Goal: Transaction & Acquisition: Subscribe to service/newsletter

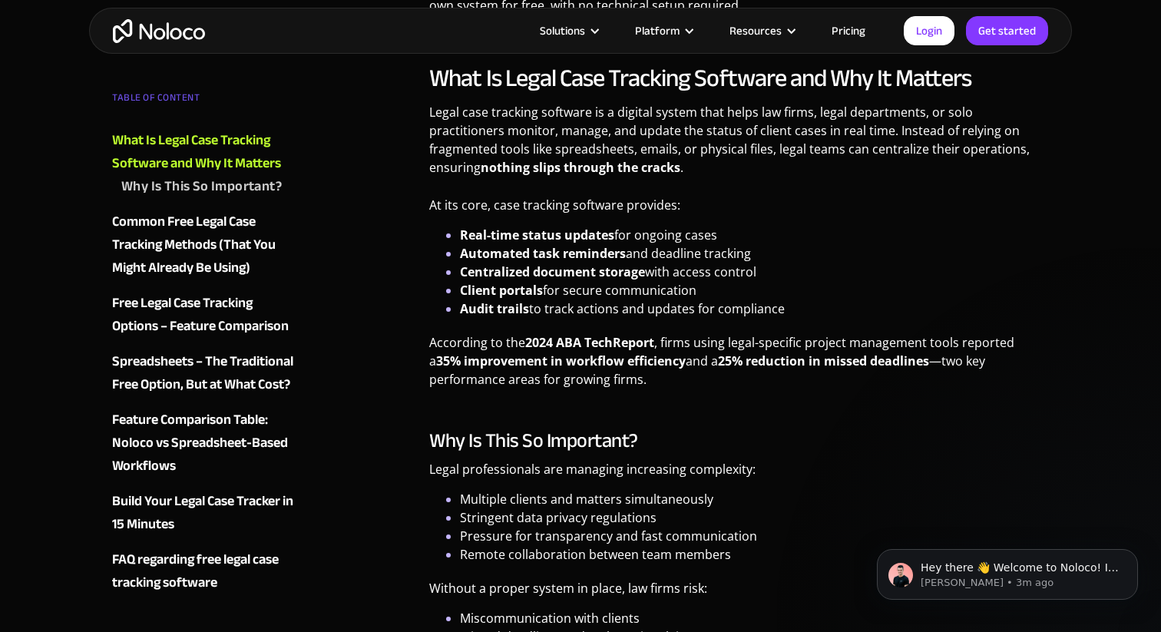
scroll to position [1137, 0]
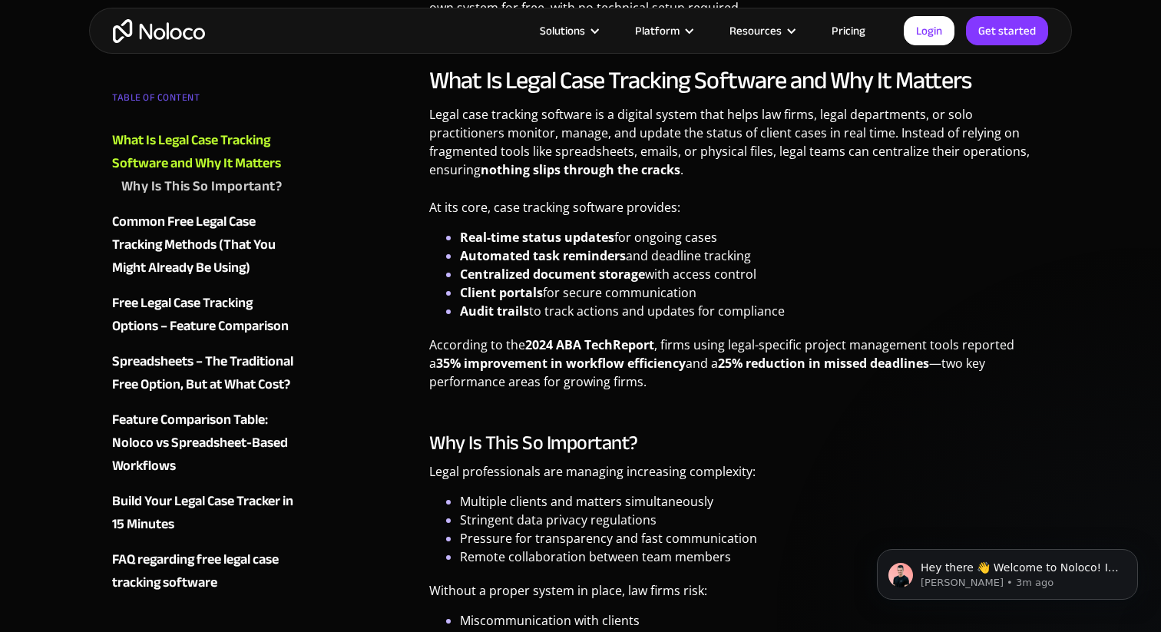
click at [465, 289] on strong "Client portals" at bounding box center [501, 292] width 83 height 17
drag, startPoint x: 465, startPoint y: 289, endPoint x: 772, endPoint y: 311, distance: 307.2
click at [773, 313] on ul "Real-time status updates for ongoing cases Automated task reminders and deadlin…" at bounding box center [739, 274] width 620 height 92
click at [772, 311] on li "Audit trails to track actions and updates for compliance" at bounding box center [754, 311] width 589 height 18
drag, startPoint x: 772, startPoint y: 311, endPoint x: 475, endPoint y: 221, distance: 309.8
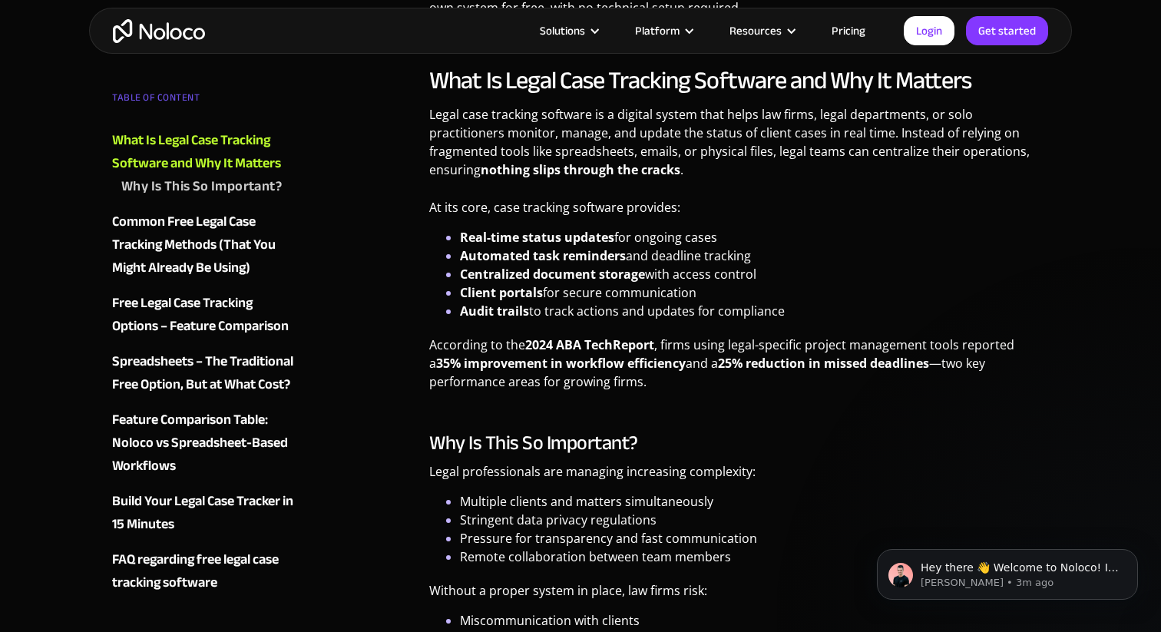
click at [475, 222] on div "What Is Legal Case Tracking Software and Why It Matters Legal case tracking sof…" at bounding box center [739, 407] width 620 height 684
click at [475, 221] on p "At its core, case tracking software provides:" at bounding box center [739, 213] width 620 height 30
click at [454, 221] on p "At its core, case tracking software provides:" at bounding box center [739, 213] width 620 height 30
drag, startPoint x: 454, startPoint y: 221, endPoint x: 762, endPoint y: 313, distance: 321.5
click at [762, 313] on div "What Is Legal Case Tracking Software and Why It Matters Legal case tracking sof…" at bounding box center [739, 407] width 620 height 684
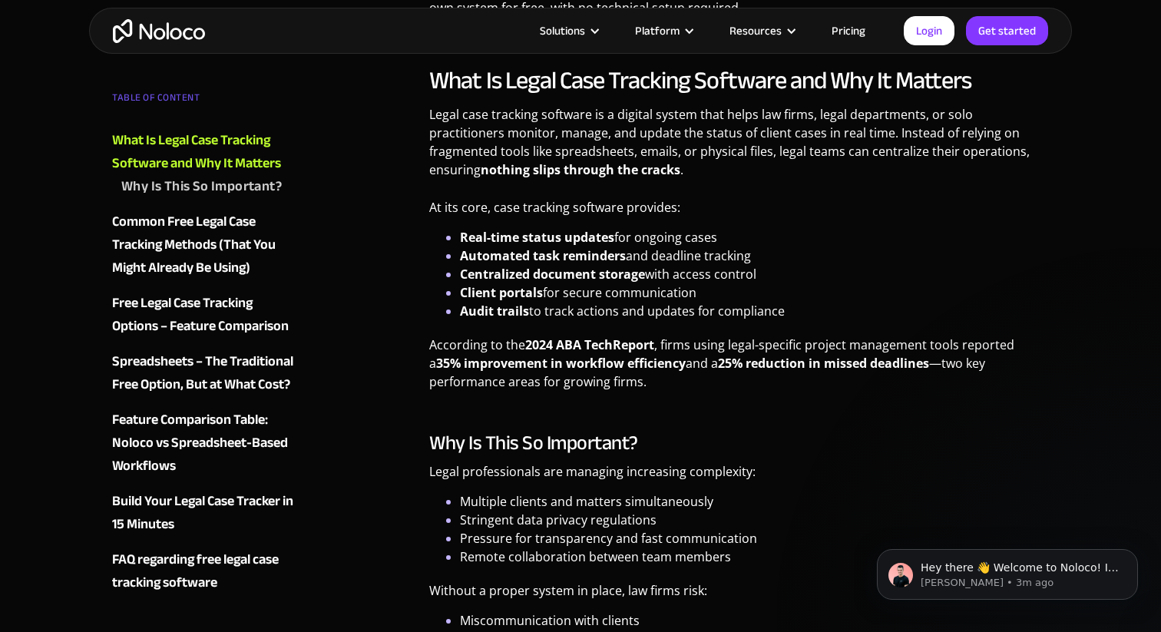
click at [762, 313] on li "Audit trails to track actions and updates for compliance" at bounding box center [754, 311] width 589 height 18
drag, startPoint x: 762, startPoint y: 313, endPoint x: 508, endPoint y: 202, distance: 277.5
click at [508, 202] on div "What Is Legal Case Tracking Software and Why It Matters Legal case tracking sof…" at bounding box center [739, 407] width 620 height 684
click at [508, 202] on p "At its core, case tracking software provides:" at bounding box center [739, 213] width 620 height 30
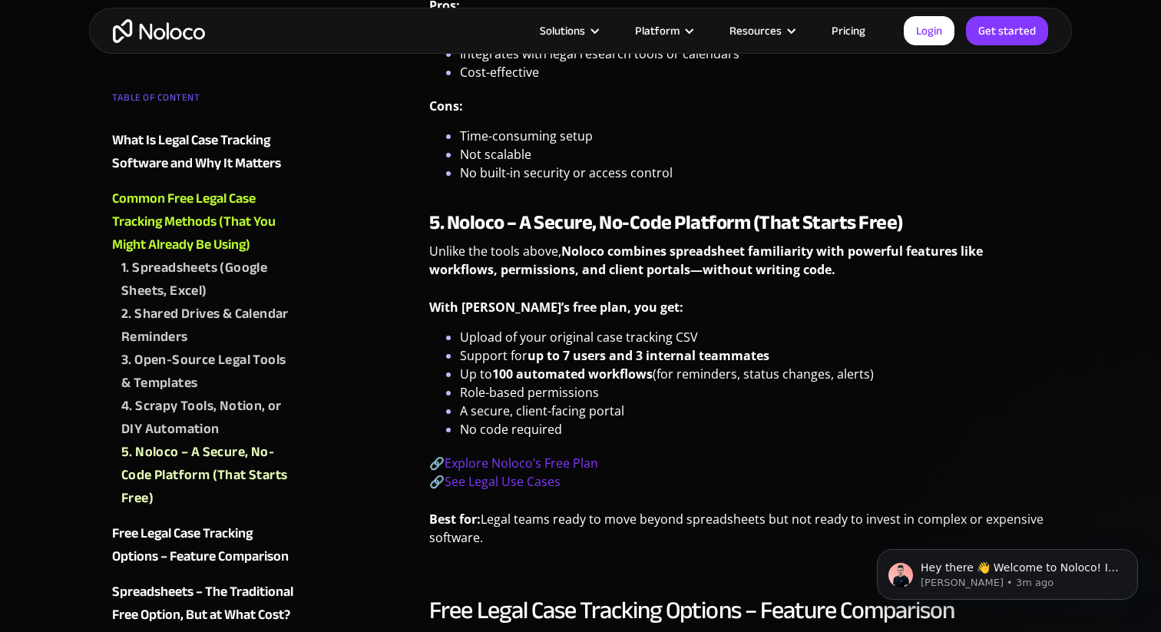
scroll to position [3101, 0]
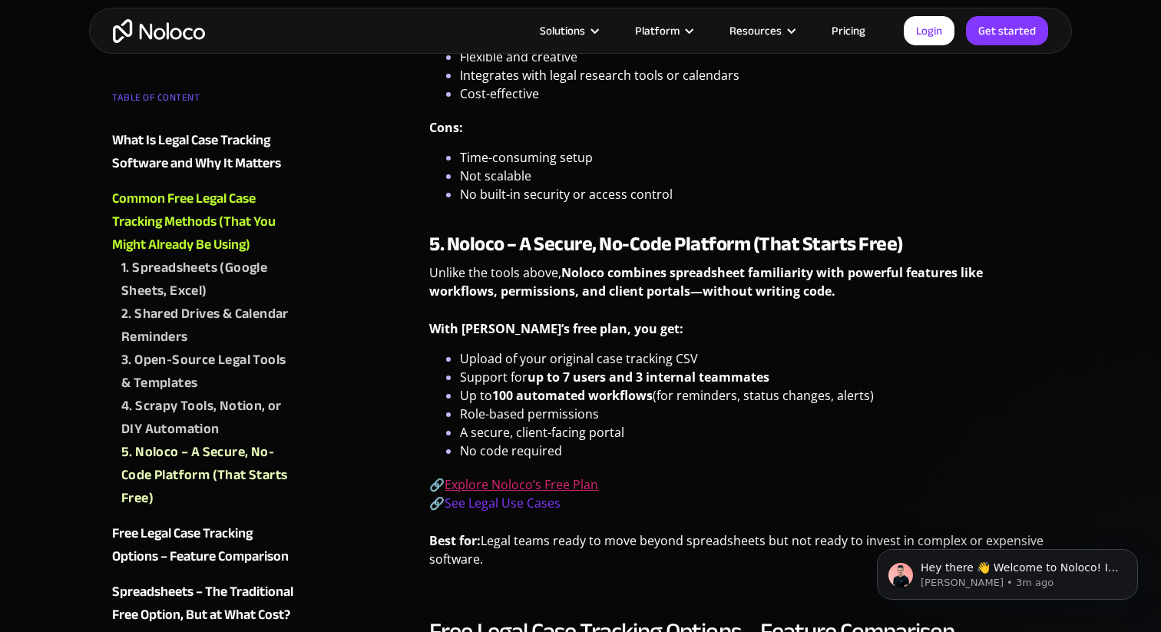
click at [497, 485] on link "Explore Noloco’s Free Plan" at bounding box center [522, 484] width 154 height 17
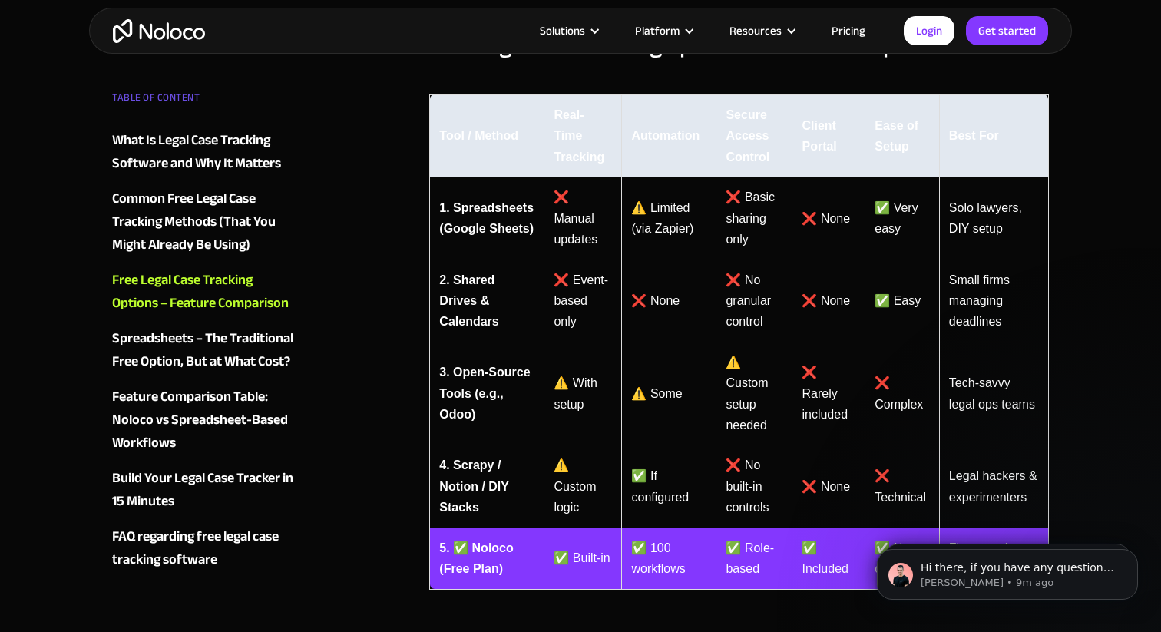
scroll to position [3686, 0]
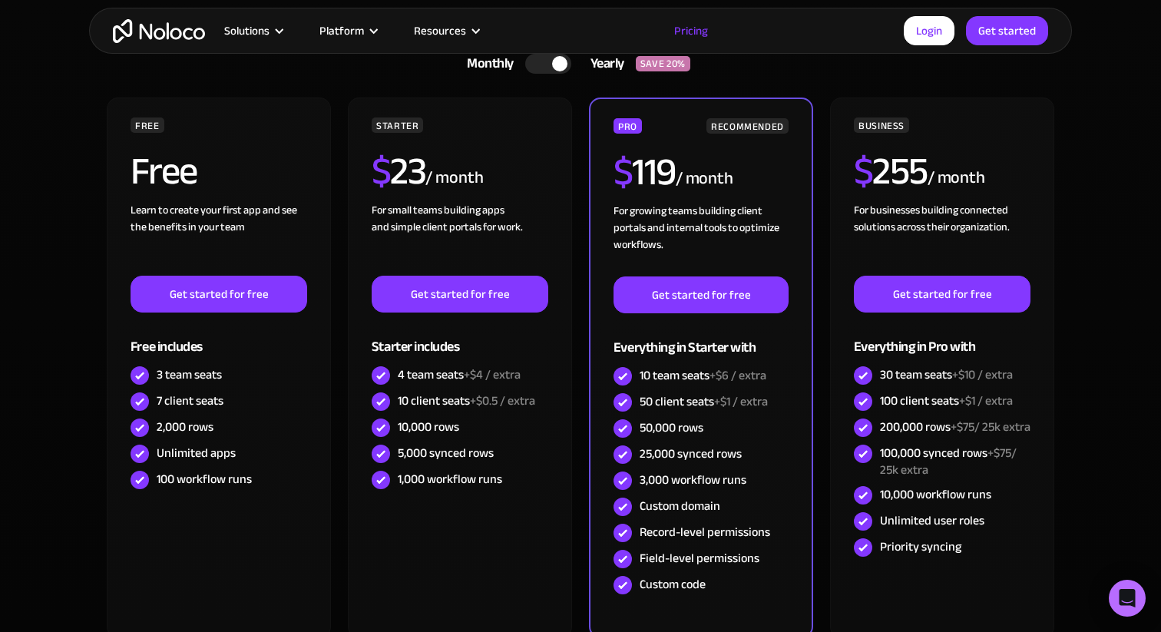
scroll to position [396, 0]
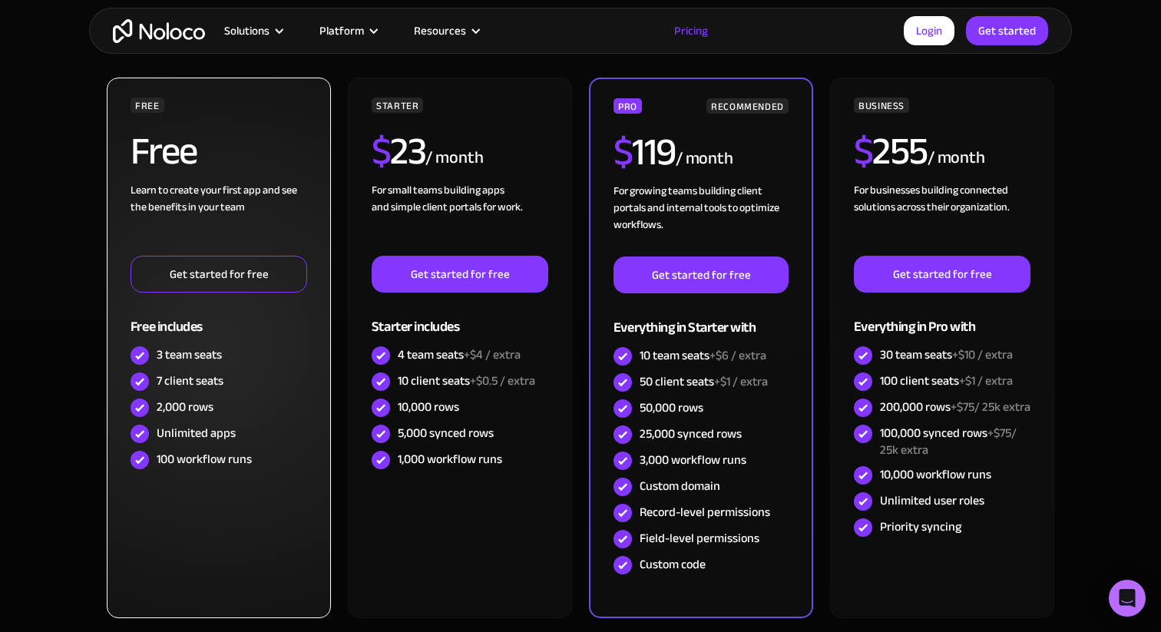
click at [255, 276] on link "Get started for free" at bounding box center [219, 274] width 177 height 37
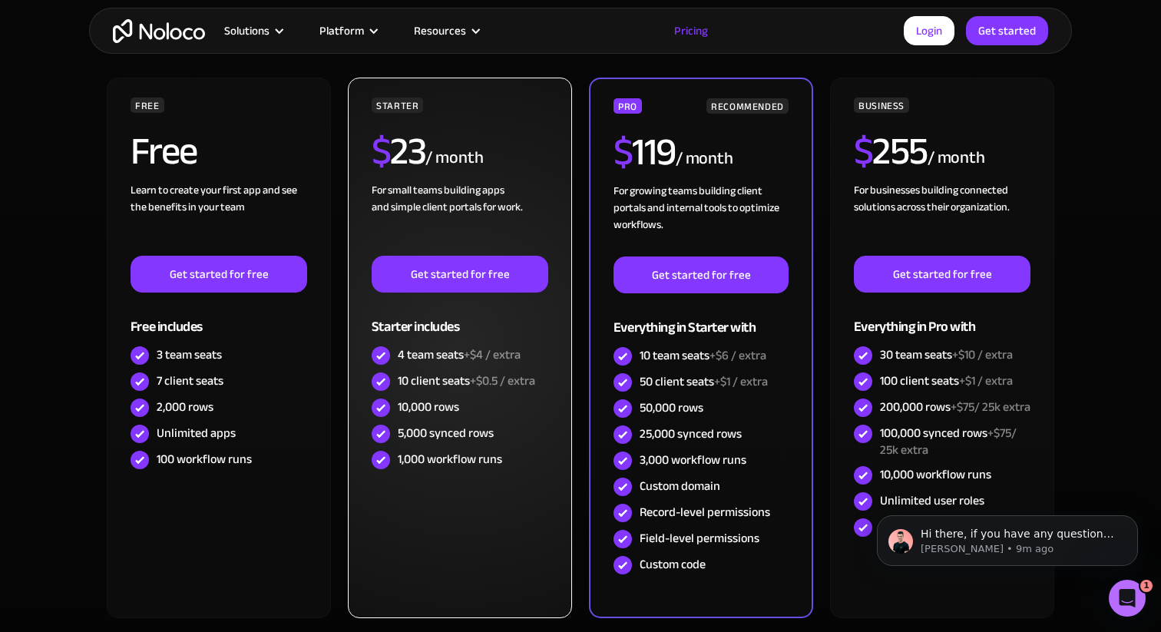
scroll to position [0, 0]
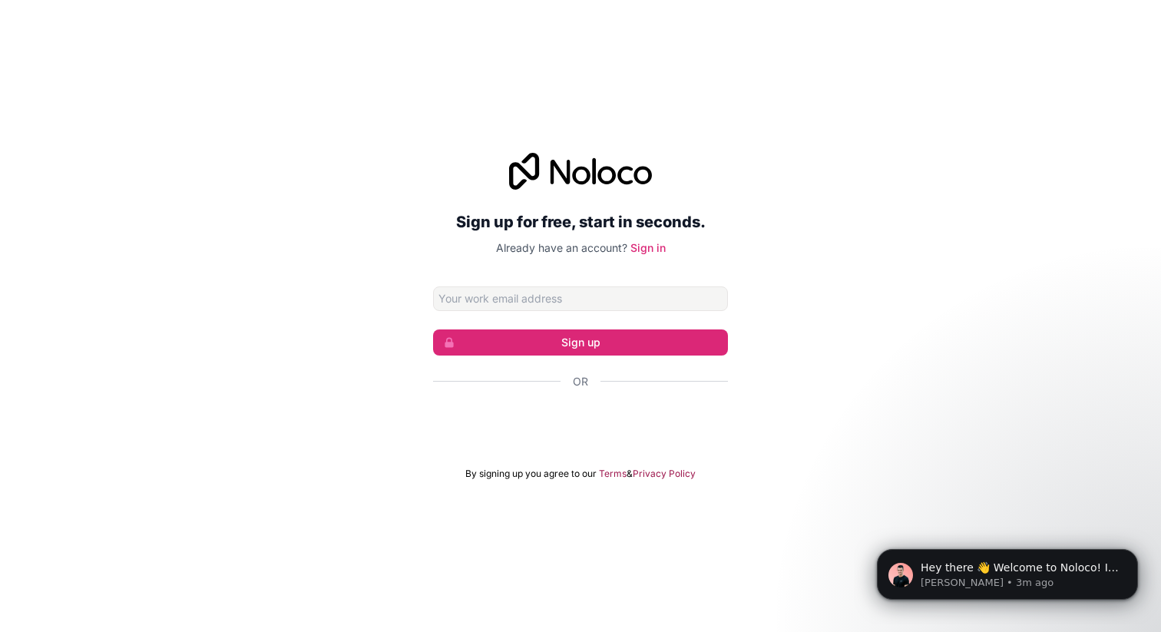
click at [536, 303] on input "Email address" at bounding box center [580, 298] width 295 height 25
type input "[EMAIL_ADDRESS][DOMAIN_NAME]"
click at [562, 339] on button "Sign up" at bounding box center [580, 342] width 295 height 26
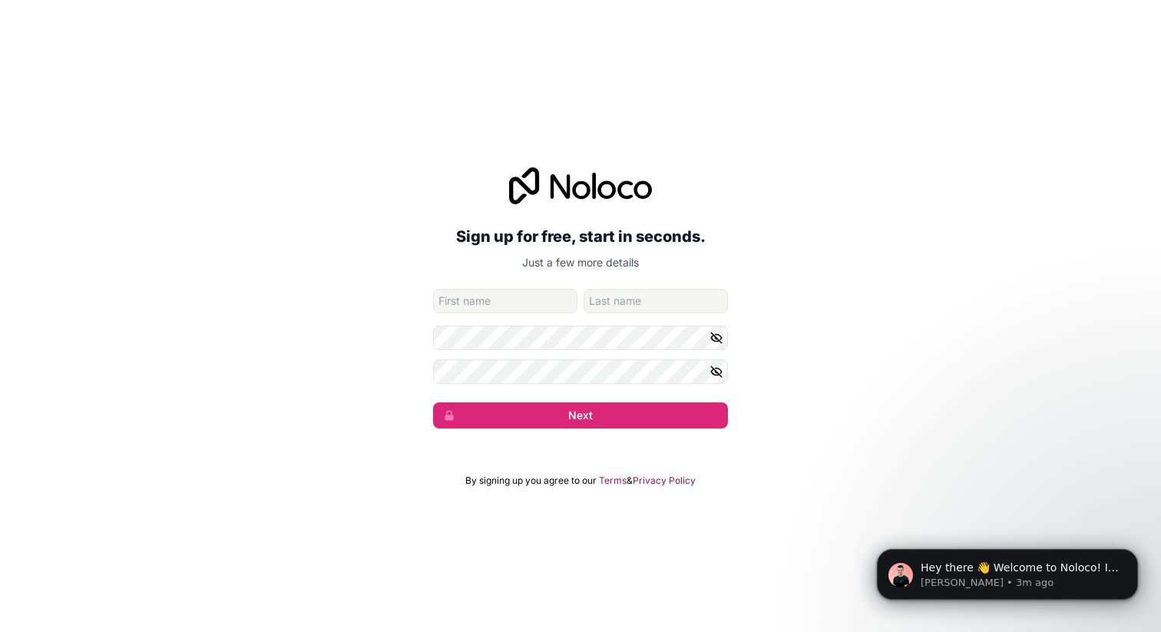
click at [491, 294] on input "given-name" at bounding box center [505, 301] width 144 height 25
type input "[PERSON_NAME]"
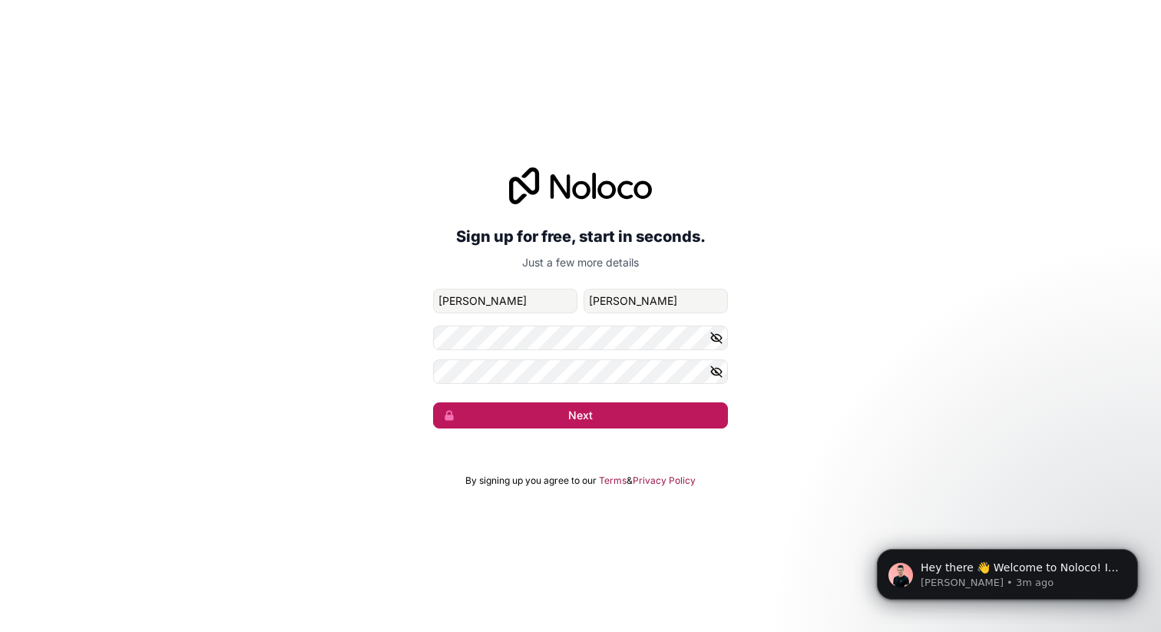
click at [552, 414] on button "Next" at bounding box center [580, 415] width 295 height 26
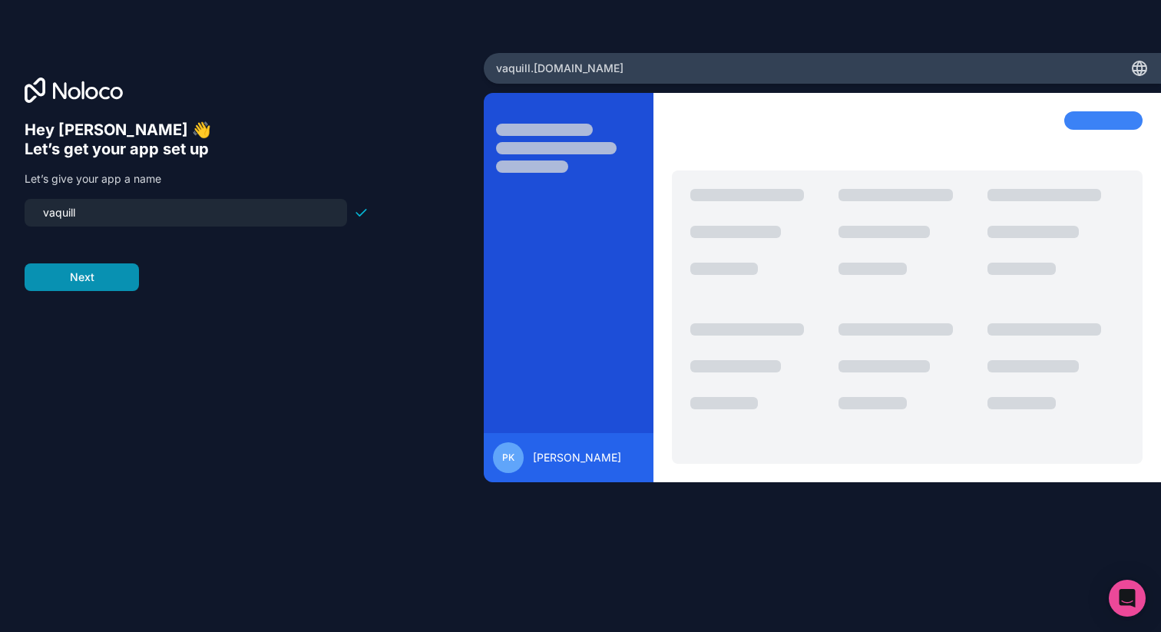
click at [104, 271] on button "Next" at bounding box center [82, 277] width 114 height 28
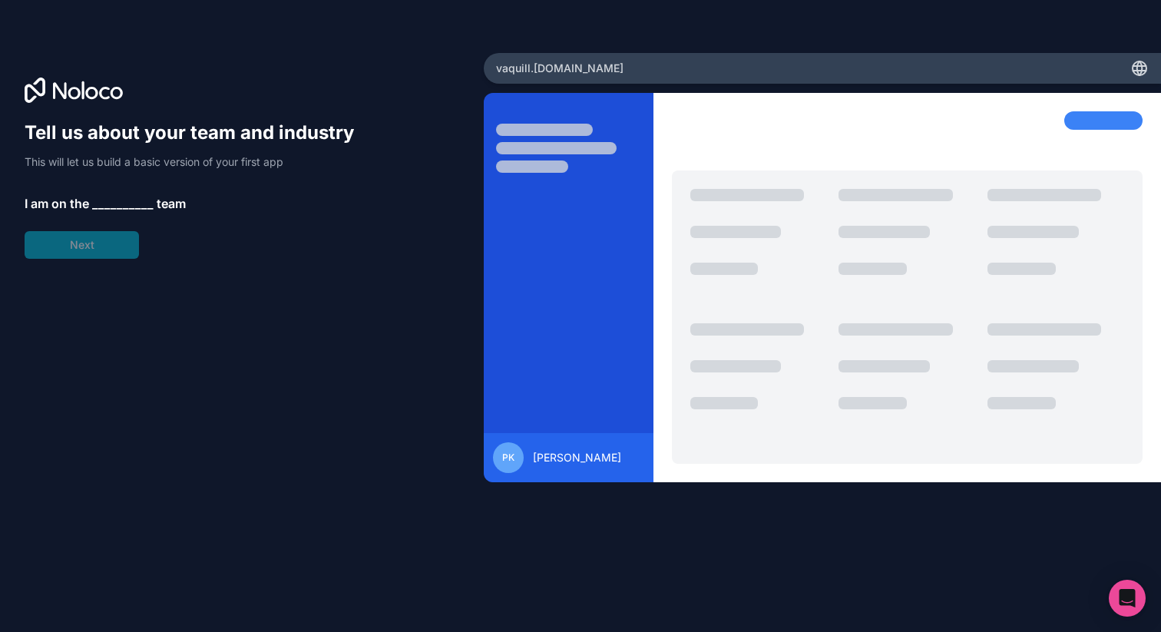
click at [118, 197] on span "__________" at bounding box center [122, 203] width 61 height 18
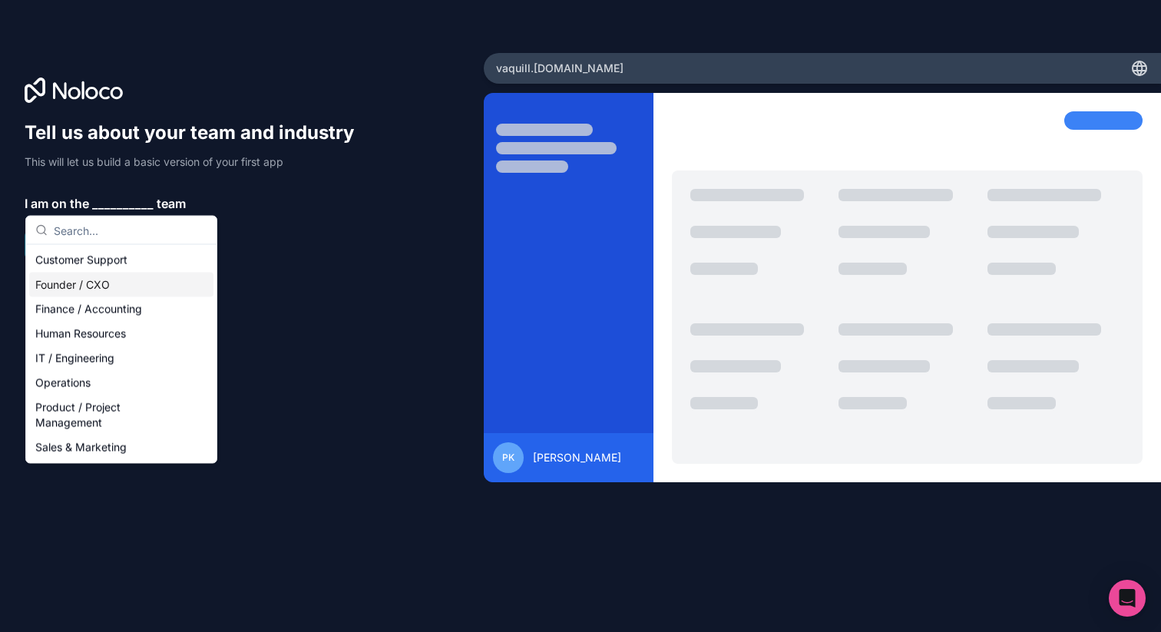
click at [83, 286] on div "Founder / CXO" at bounding box center [121, 285] width 184 height 25
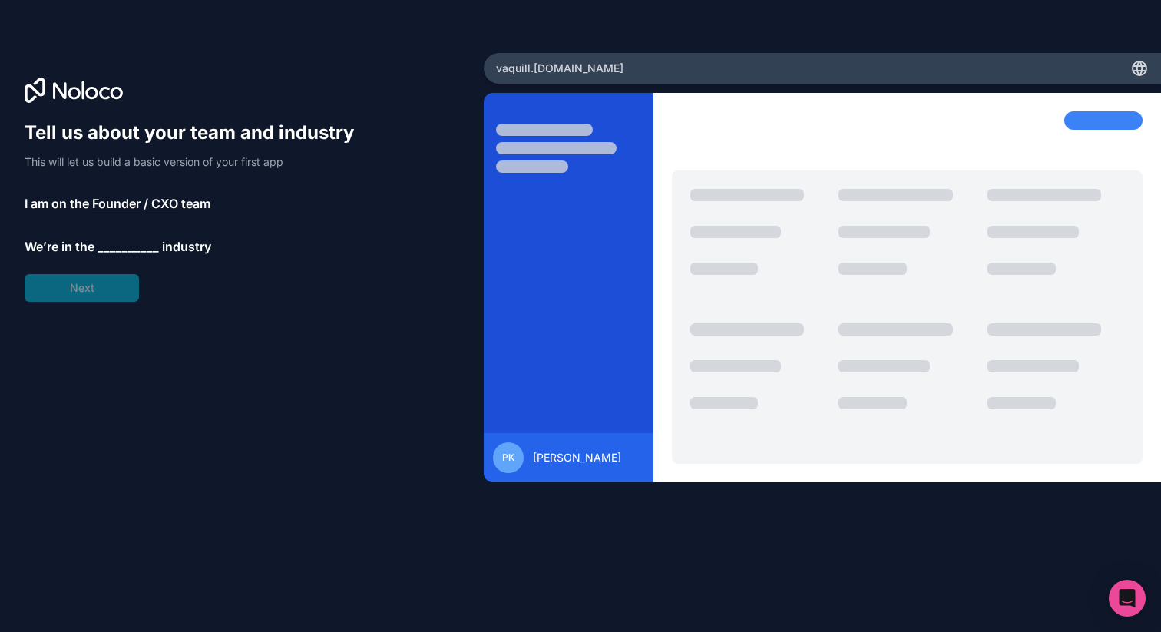
click at [118, 245] on span "__________" at bounding box center [128, 246] width 61 height 18
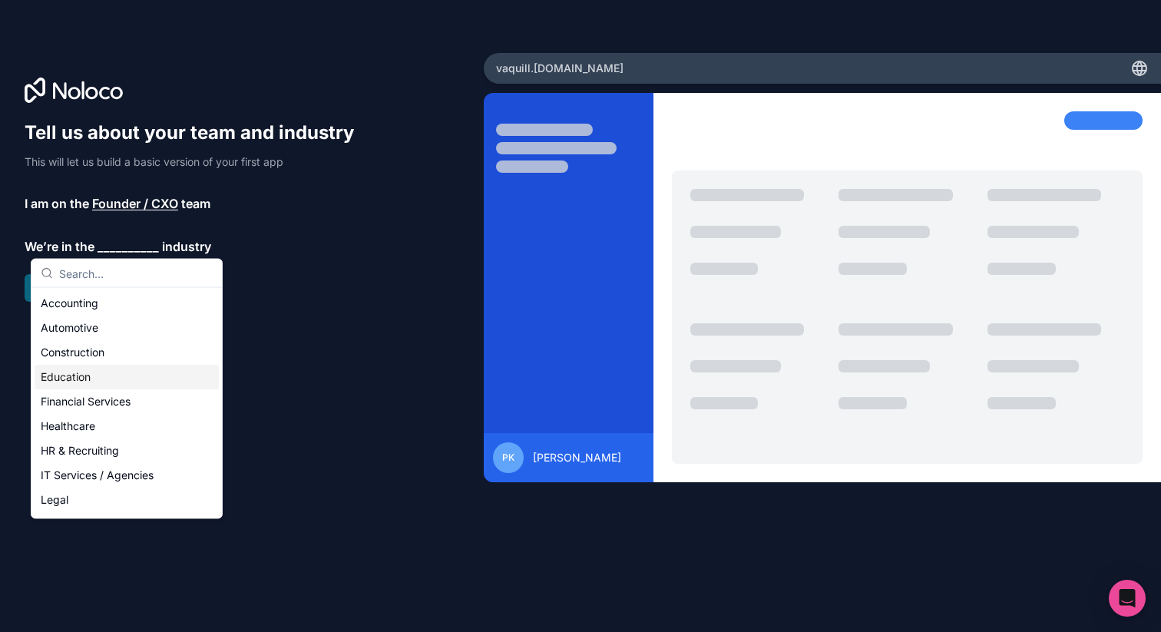
click at [78, 379] on div "Education" at bounding box center [127, 377] width 184 height 25
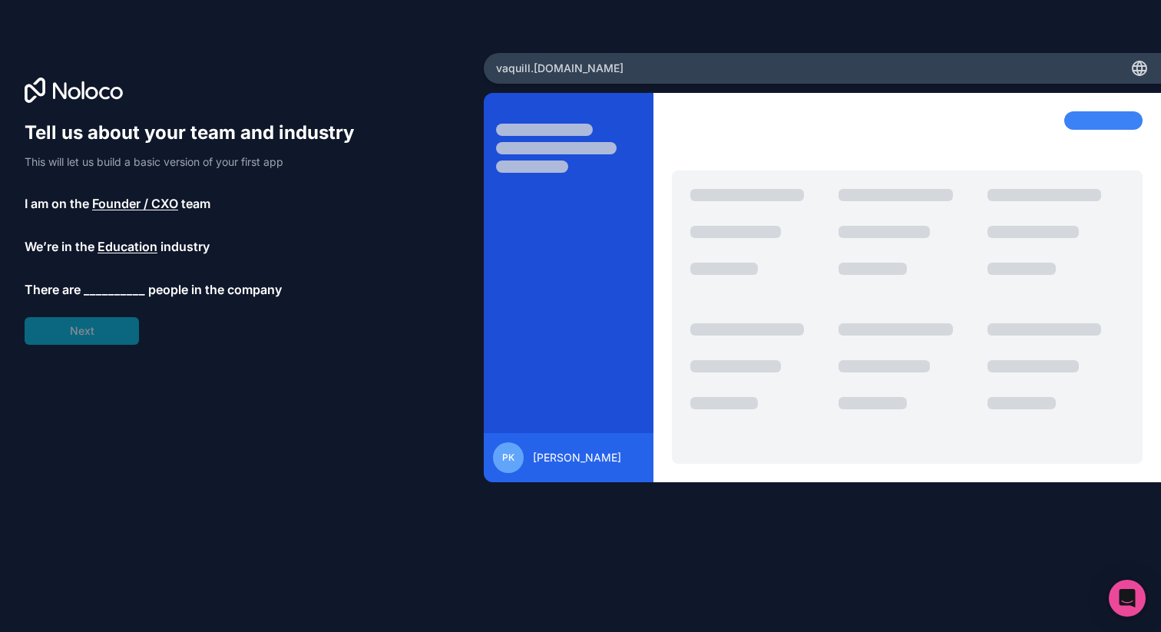
click at [108, 283] on span "__________" at bounding box center [114, 289] width 61 height 18
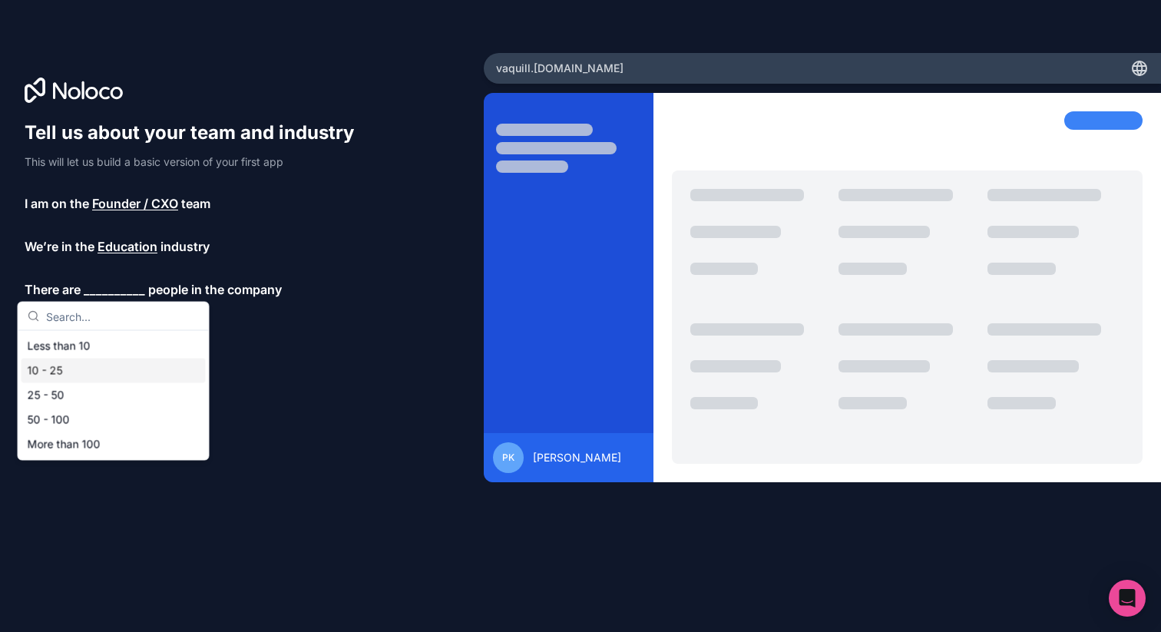
click at [75, 348] on div "Less than 10" at bounding box center [114, 346] width 184 height 25
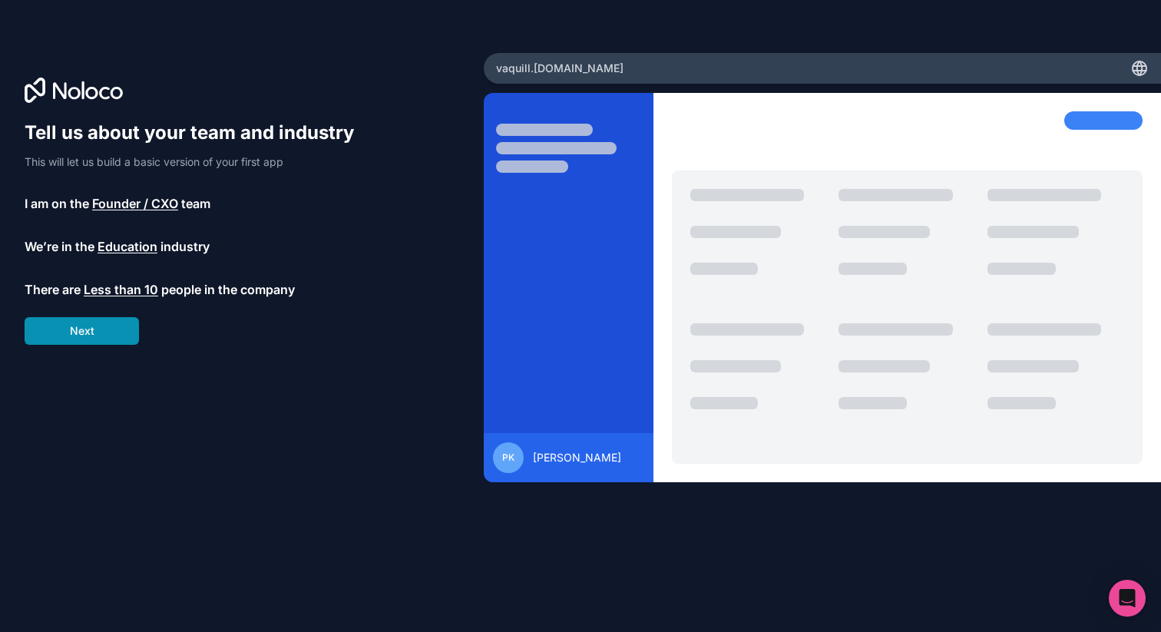
click at [91, 330] on button "Next" at bounding box center [82, 331] width 114 height 28
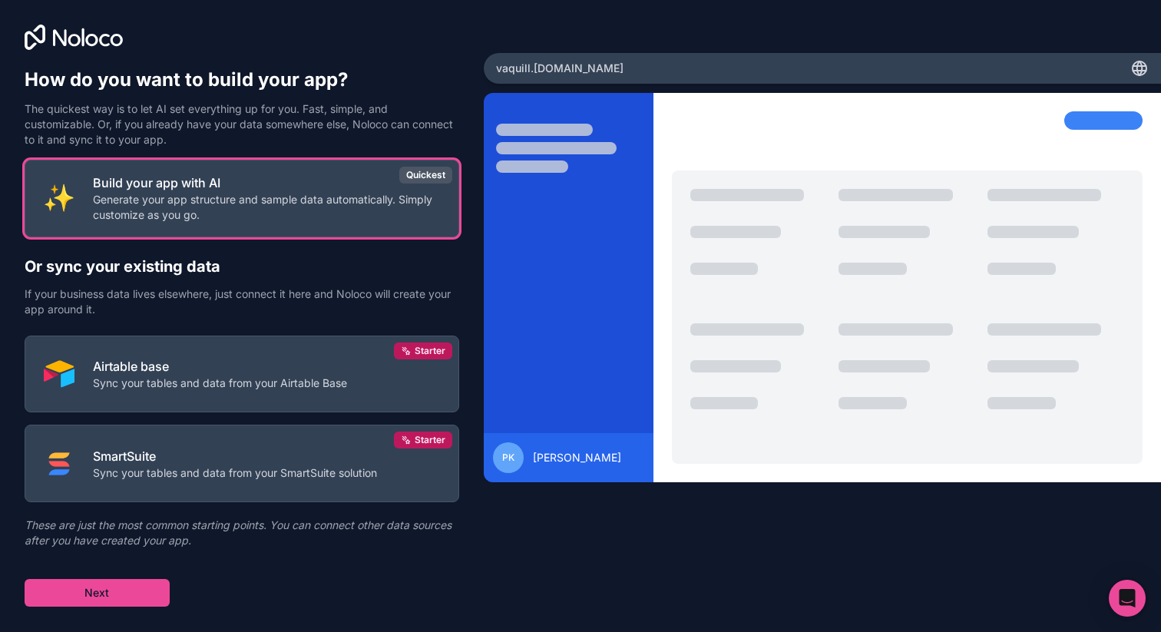
click at [74, 98] on div "How do you want to build your app? The quickest way is to let AI set everything…" at bounding box center [242, 108] width 435 height 80
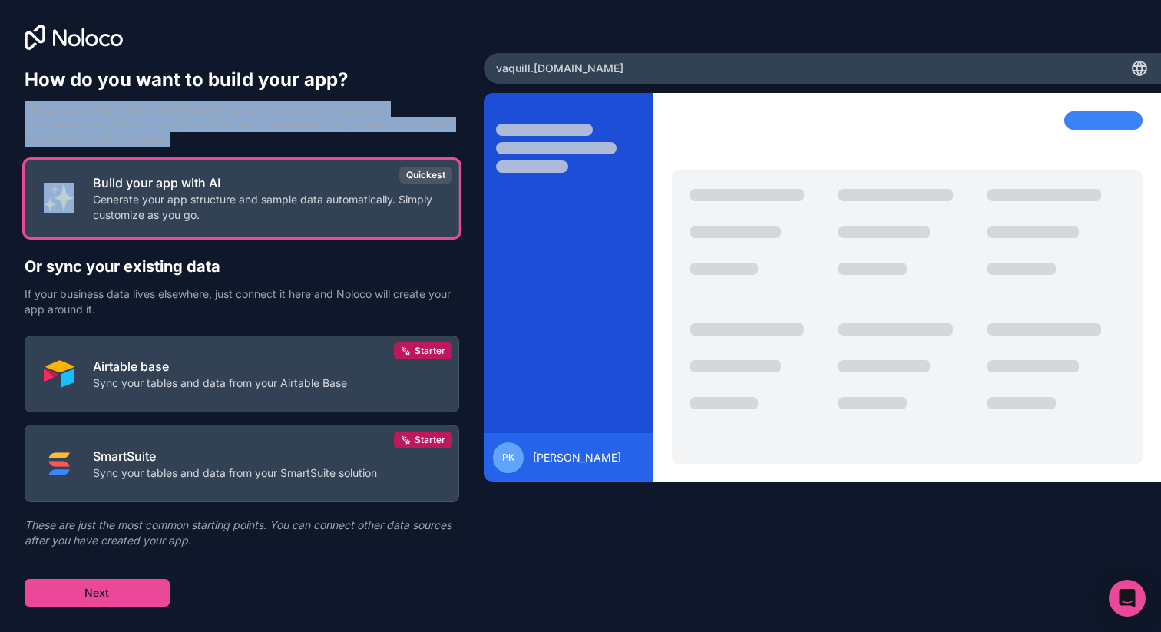
click at [83, 105] on p "The quickest way is to let AI set everything up for you. Fast, simple, and cust…" at bounding box center [242, 124] width 435 height 46
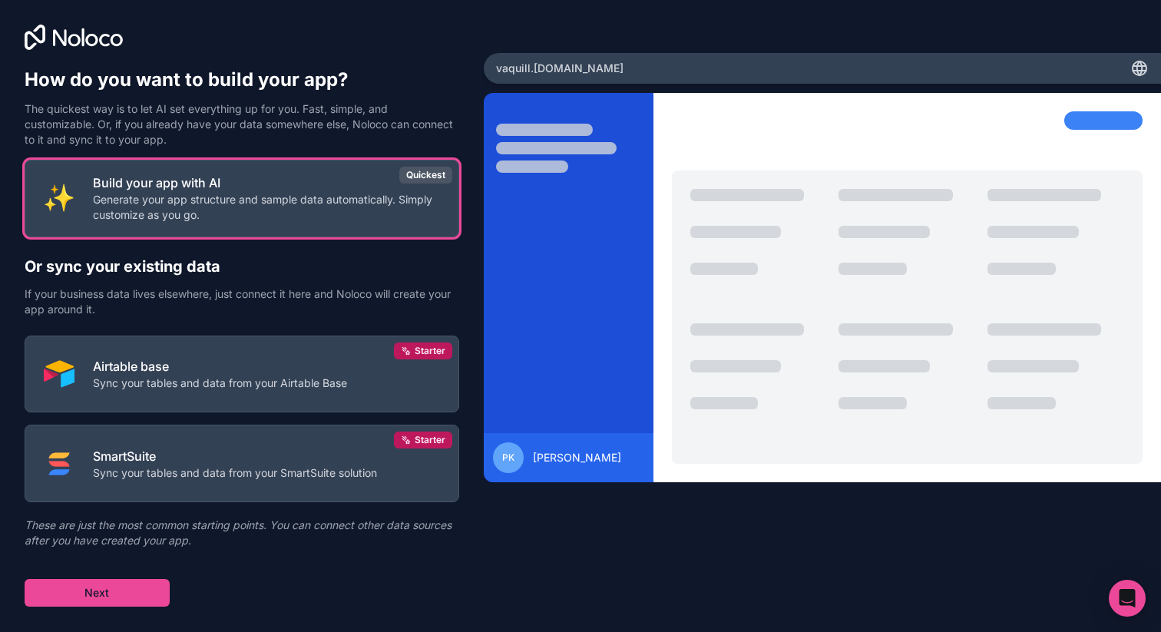
click at [83, 105] on p "The quickest way is to let AI set everything up for you. Fast, simple, and cust…" at bounding box center [242, 124] width 435 height 46
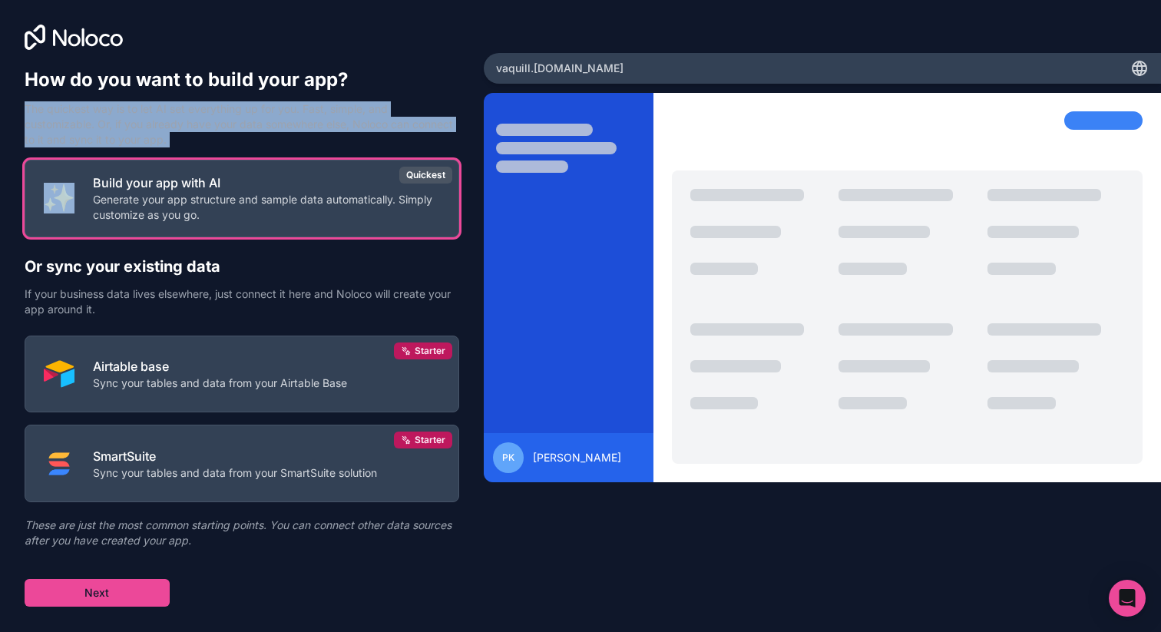
click at [137, 118] on p "The quickest way is to let AI set everything up for you. Fast, simple, and cust…" at bounding box center [242, 124] width 435 height 46
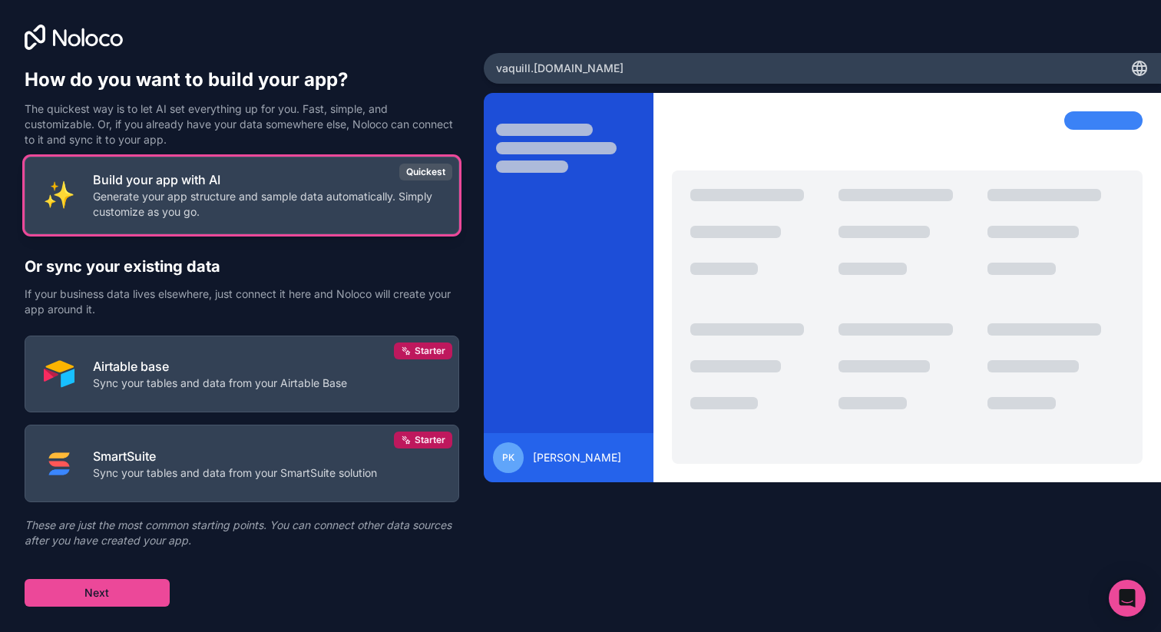
click at [167, 204] on p "Generate your app structure and sample data automatically. Simply customize as …" at bounding box center [266, 204] width 347 height 31
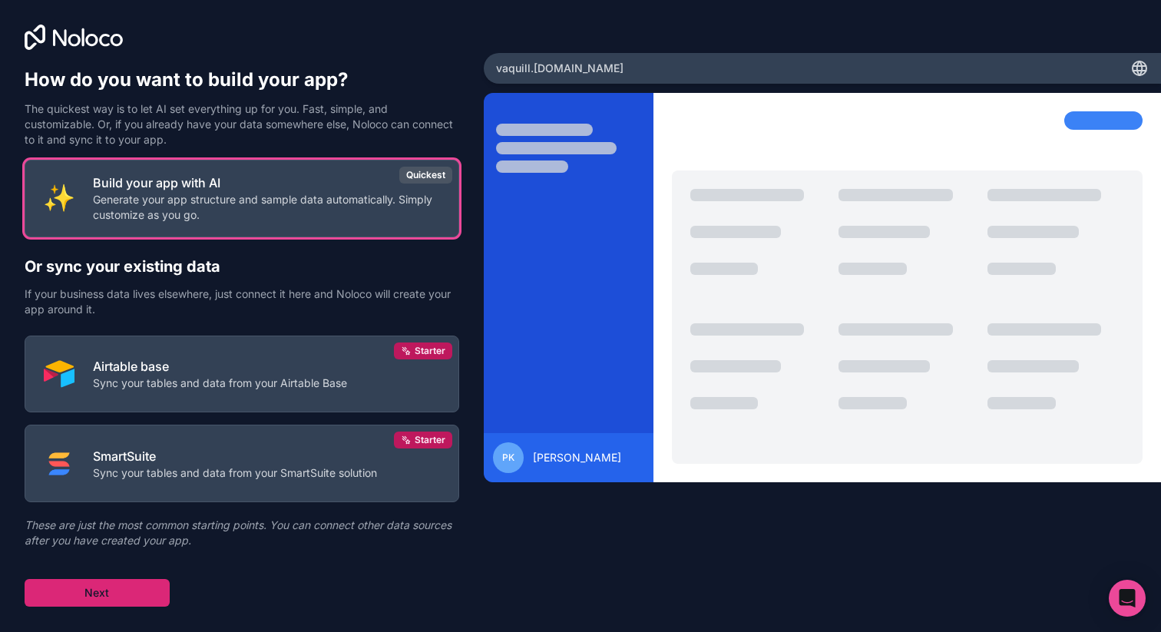
click at [78, 599] on button "Next" at bounding box center [97, 593] width 145 height 28
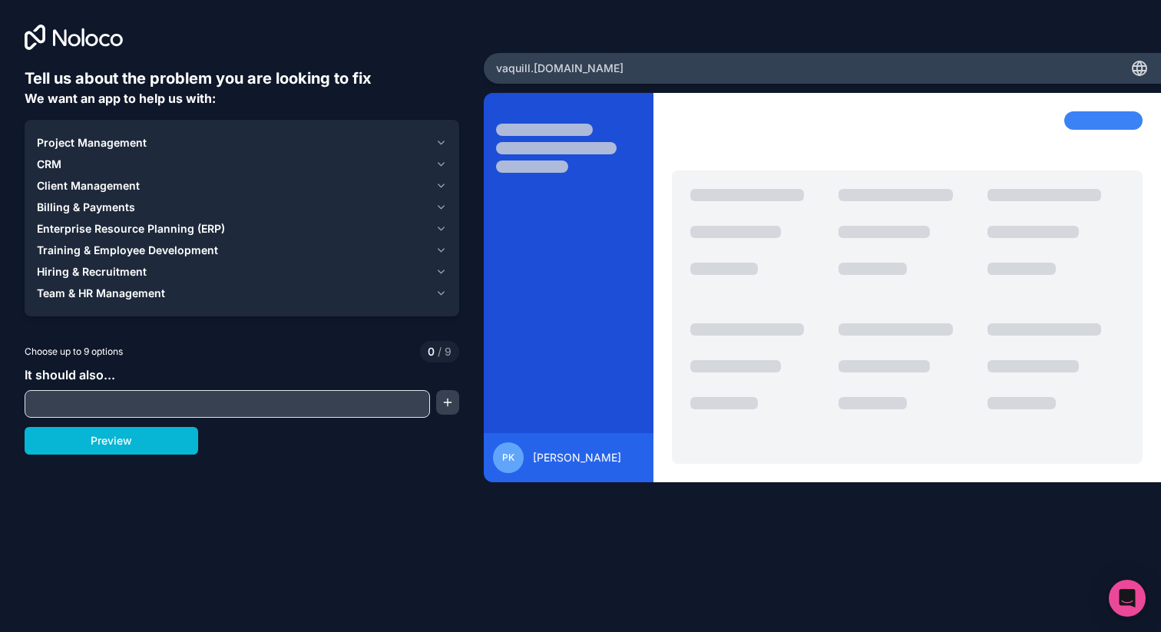
click at [142, 405] on input "text" at bounding box center [227, 404] width 398 height 22
click at [95, 442] on button "Preview" at bounding box center [112, 441] width 174 height 28
click at [254, 151] on button "Project Management" at bounding box center [242, 143] width 410 height 22
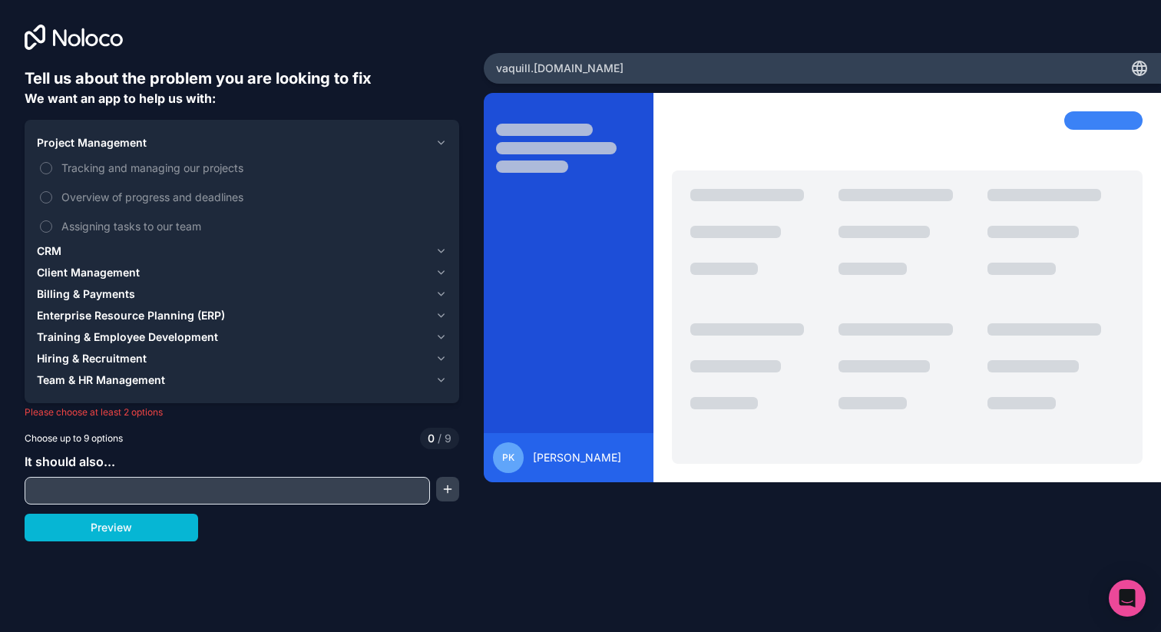
click at [41, 252] on span "CRM" at bounding box center [49, 250] width 25 height 15
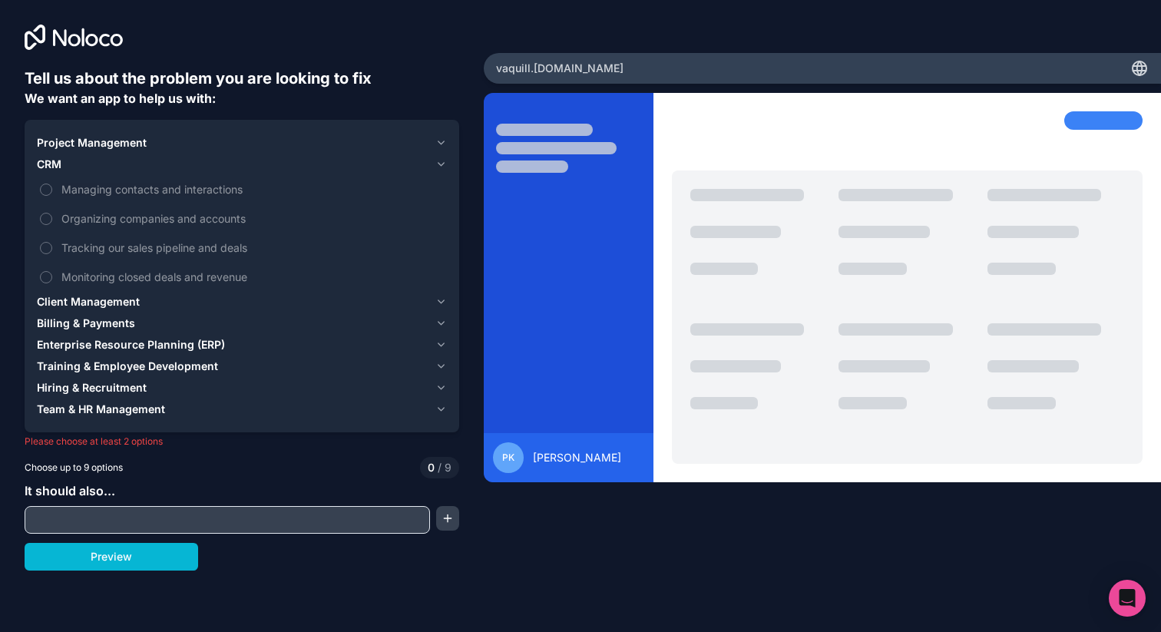
click at [61, 143] on span "Project Management" at bounding box center [92, 142] width 110 height 15
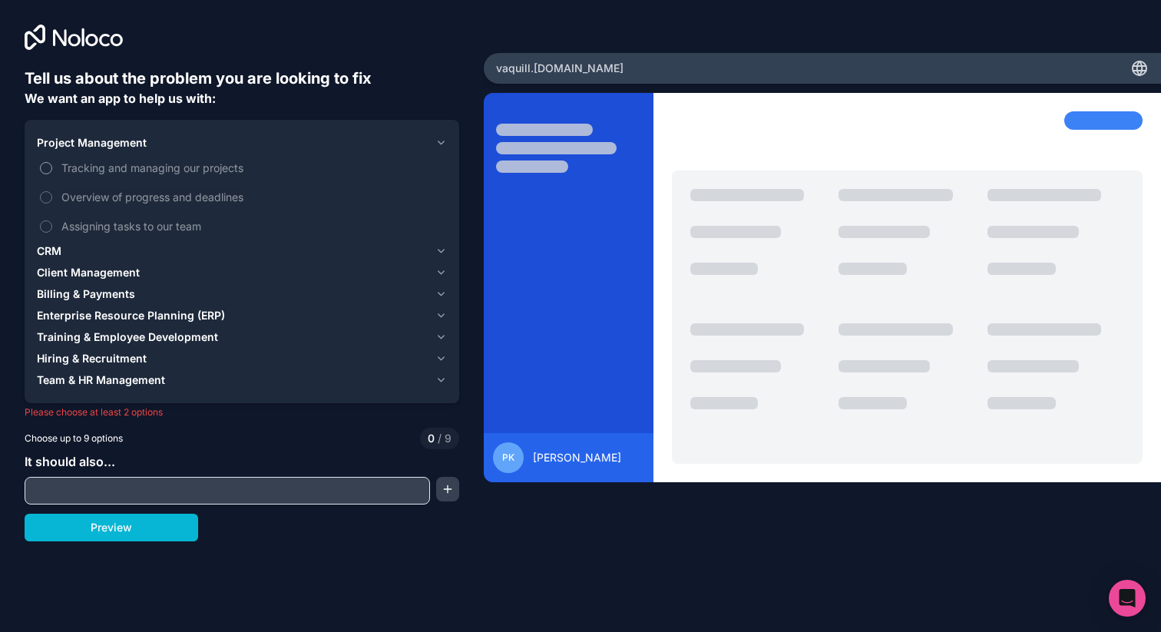
click at [51, 167] on button "Tracking and managing our projects" at bounding box center [46, 168] width 12 height 12
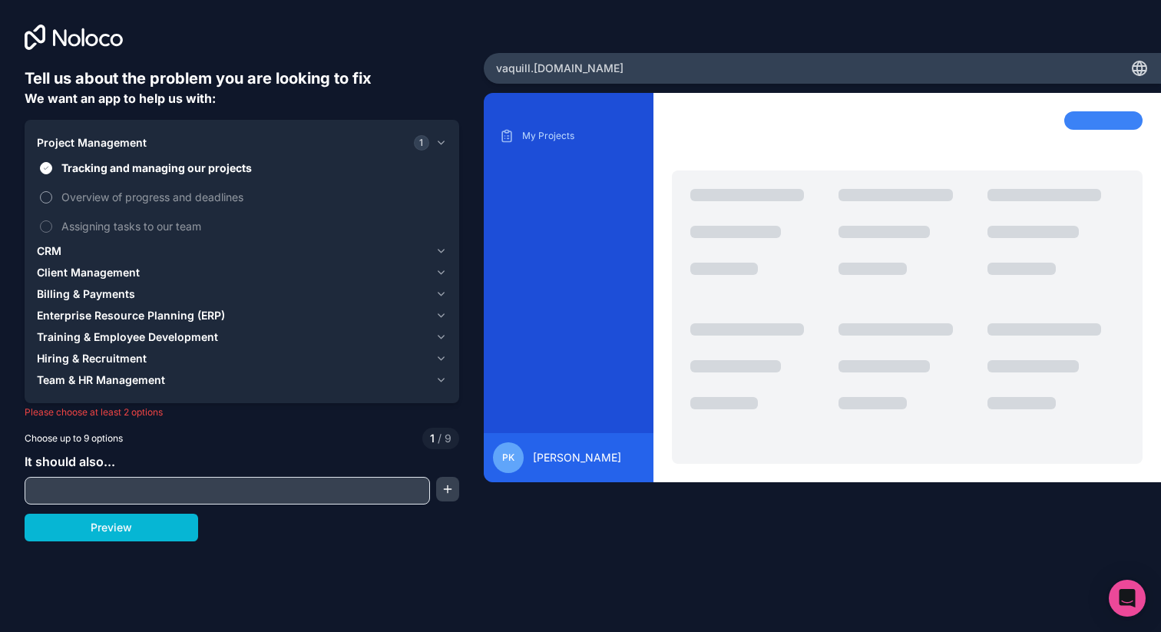
click at [42, 191] on button "Overview of progress and deadlines" at bounding box center [46, 197] width 12 height 12
click at [42, 231] on button "Assigning tasks to our team" at bounding box center [46, 226] width 12 height 12
click at [49, 246] on span "CRM" at bounding box center [49, 250] width 25 height 15
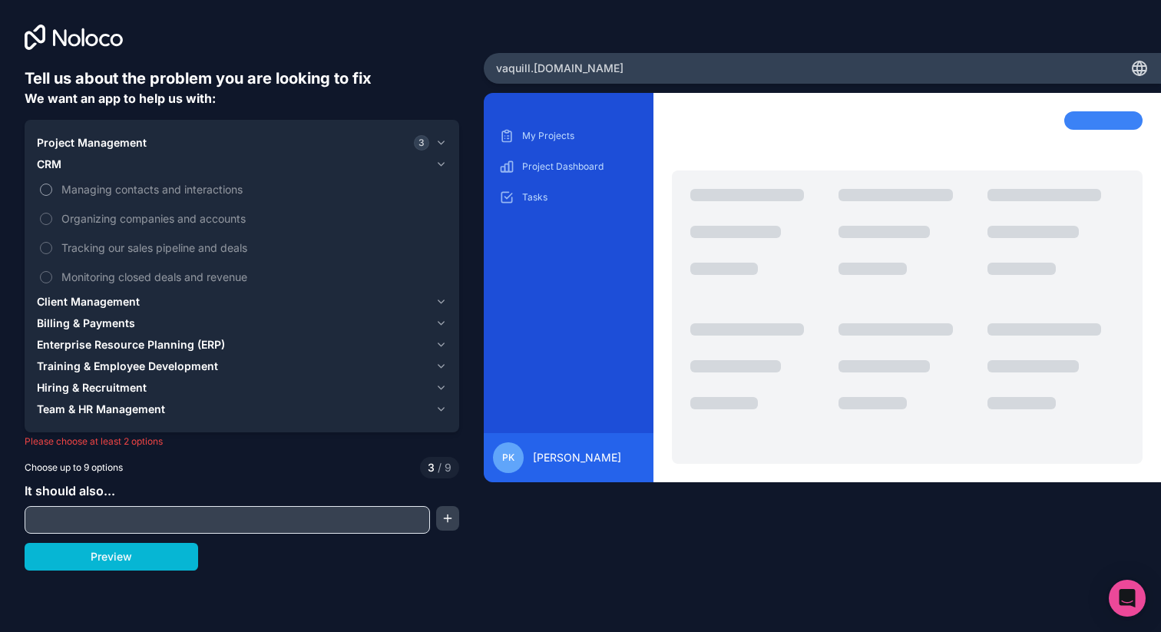
click at [50, 185] on button "Managing contacts and interactions" at bounding box center [46, 190] width 12 height 12
click at [50, 211] on label "Organizing companies and accounts" at bounding box center [242, 218] width 410 height 28
click at [50, 213] on button "Organizing companies and accounts" at bounding box center [46, 219] width 12 height 12
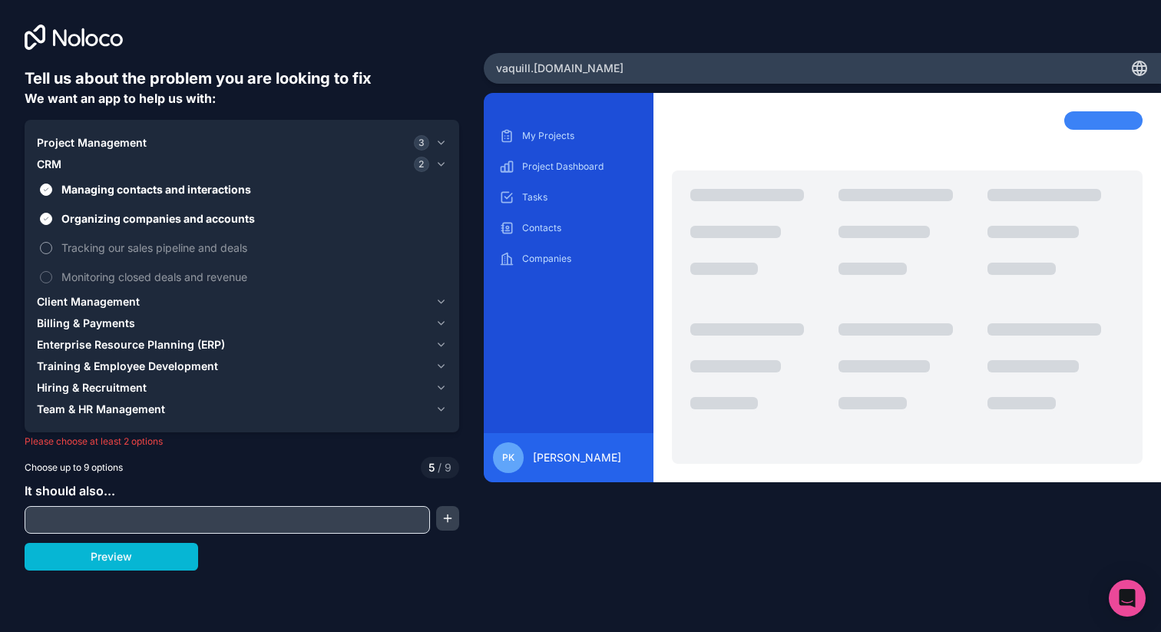
click at [48, 241] on label "Tracking our sales pipeline and deals" at bounding box center [242, 247] width 410 height 28
click at [48, 242] on button "Tracking our sales pipeline and deals" at bounding box center [46, 248] width 12 height 12
click at [48, 273] on button "Monitoring closed deals and revenue" at bounding box center [46, 277] width 12 height 12
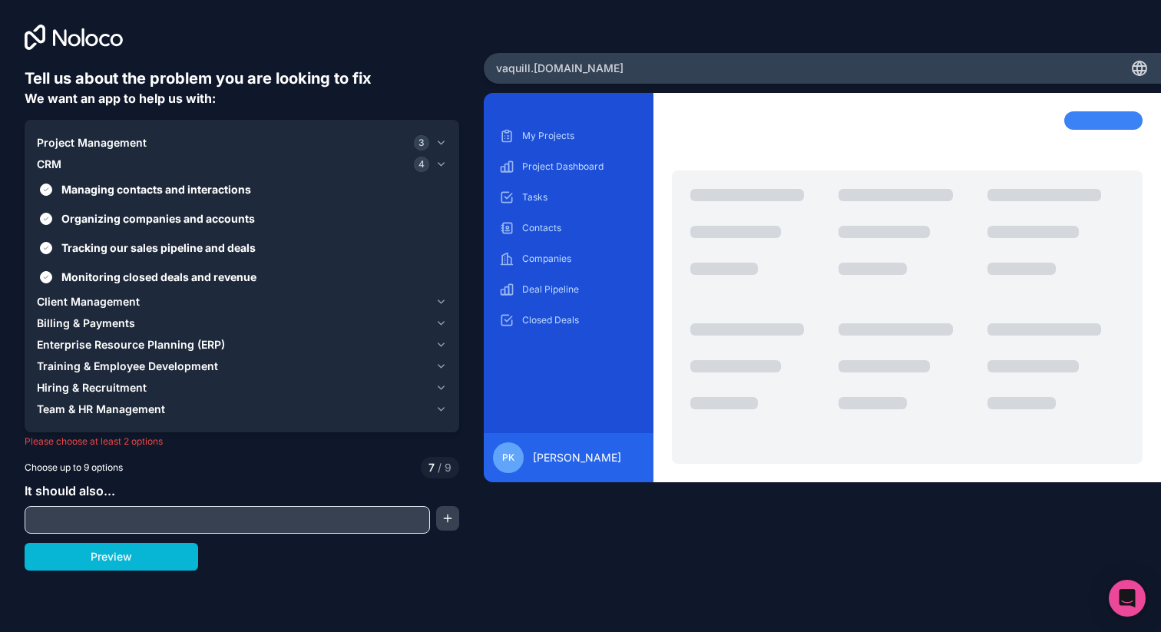
click at [96, 300] on span "Client Management" at bounding box center [88, 301] width 103 height 15
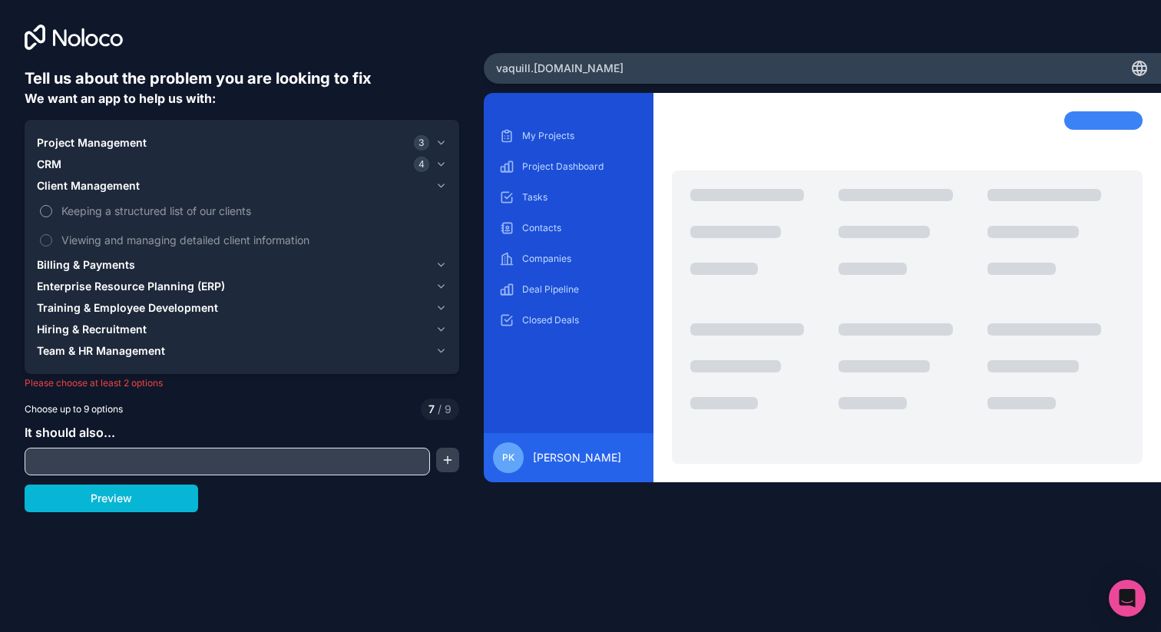
click at [49, 210] on button "Keeping a structured list of our clients" at bounding box center [46, 211] width 12 height 12
click at [42, 242] on button "Viewing and managing detailed client information" at bounding box center [46, 240] width 12 height 12
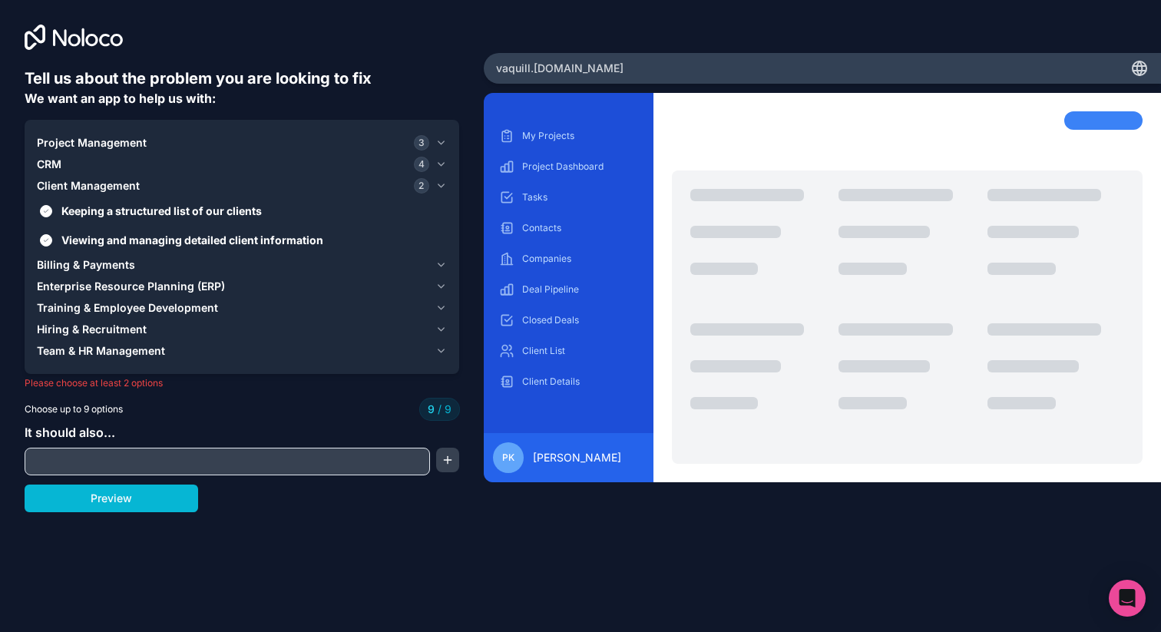
click at [55, 258] on span "Billing & Payments" at bounding box center [86, 264] width 98 height 15
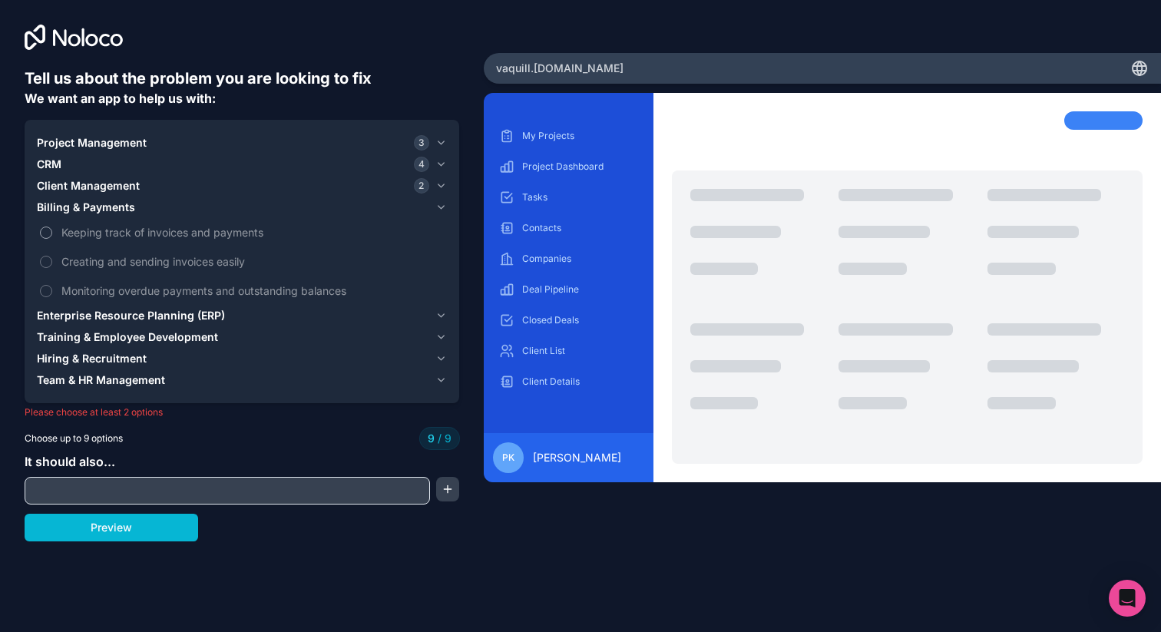
click at [40, 229] on label "Keeping track of invoices and payments" at bounding box center [242, 232] width 410 height 28
click at [551, 265] on div "Companies" at bounding box center [568, 259] width 145 height 25
click at [435, 208] on icon "button" at bounding box center [441, 207] width 12 height 12
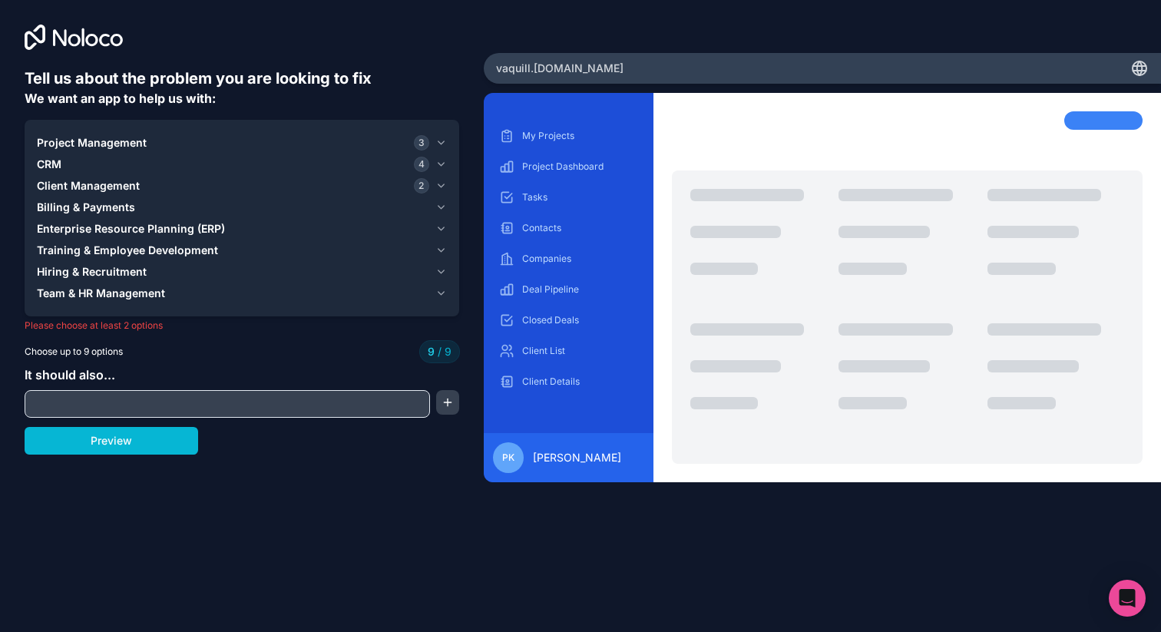
click at [163, 222] on span "Enterprise Resource Planning (ERP)" at bounding box center [131, 228] width 188 height 15
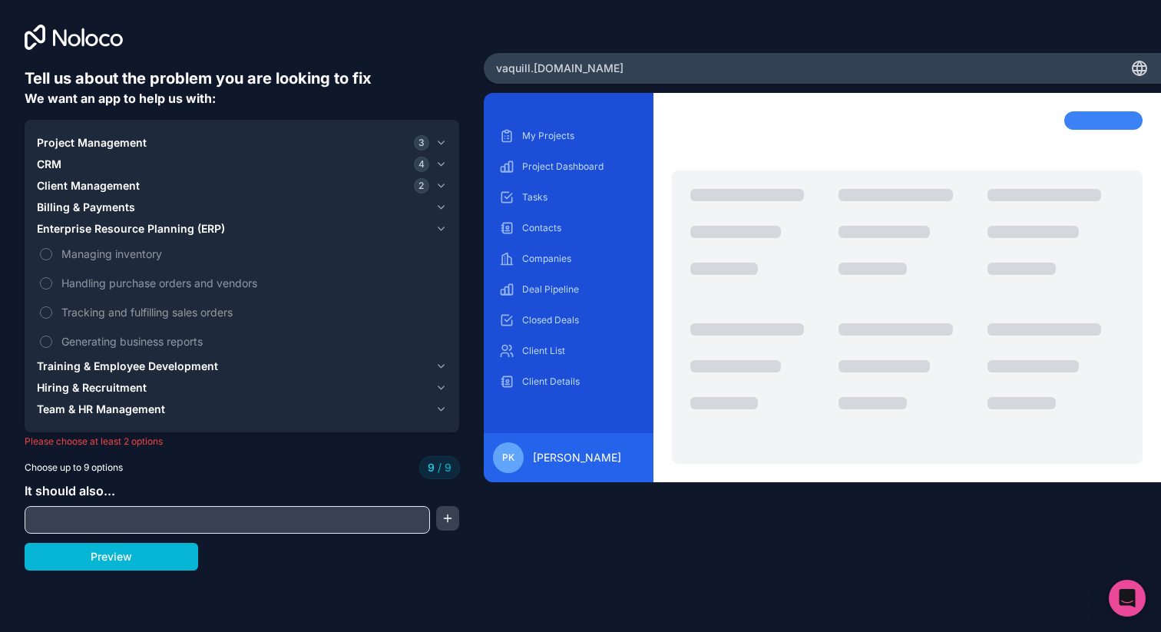
click at [163, 222] on span "Enterprise Resource Planning (ERP)" at bounding box center [131, 228] width 188 height 15
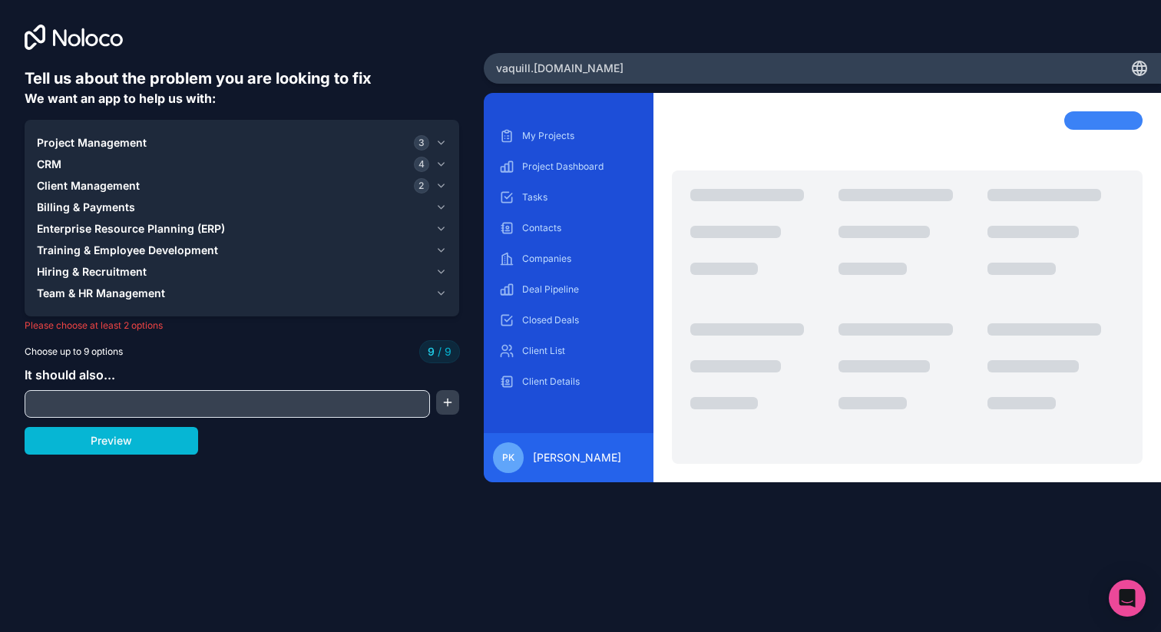
click at [158, 249] on span "Training & Employee Development" at bounding box center [127, 250] width 181 height 15
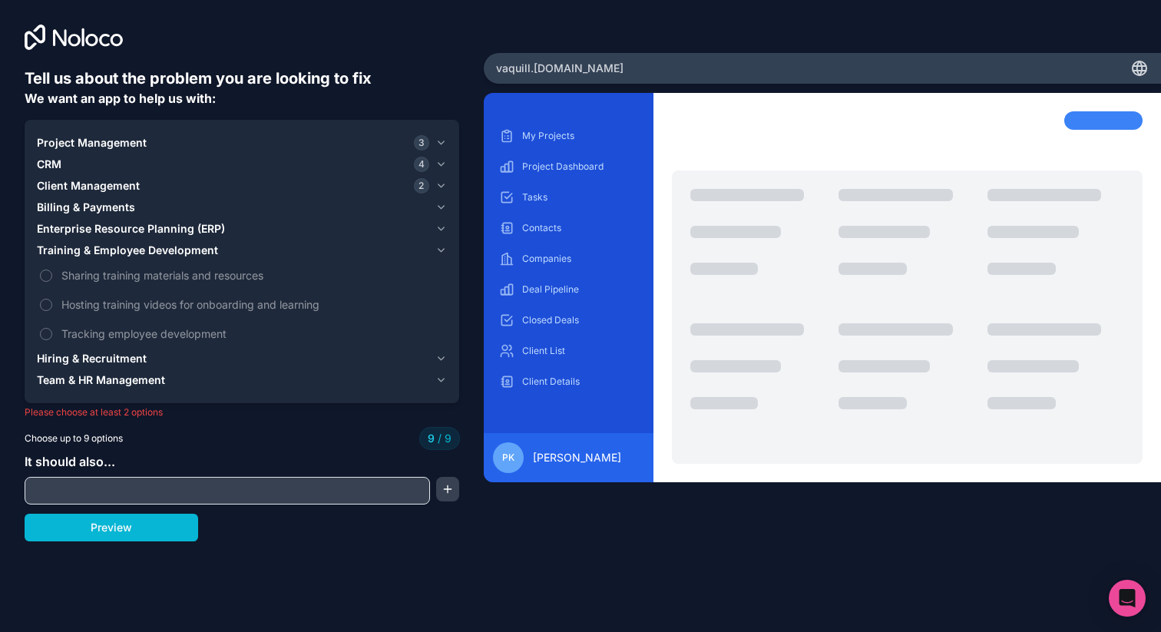
click at [158, 249] on span "Training & Employee Development" at bounding box center [127, 250] width 181 height 15
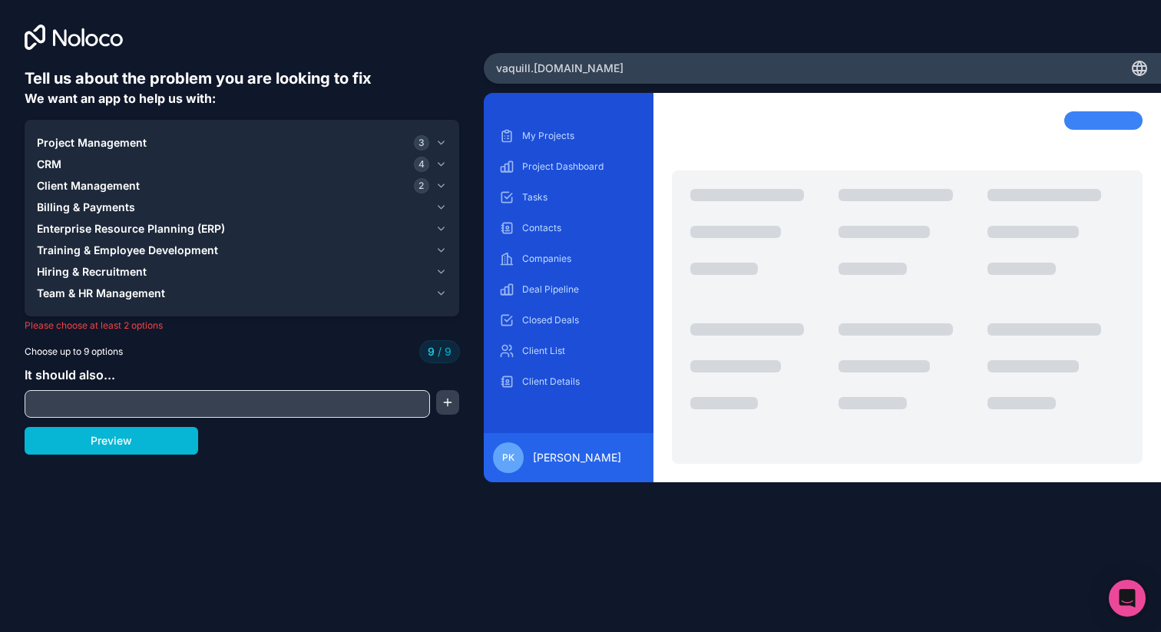
click at [131, 268] on span "Hiring & Recruitment" at bounding box center [92, 271] width 110 height 15
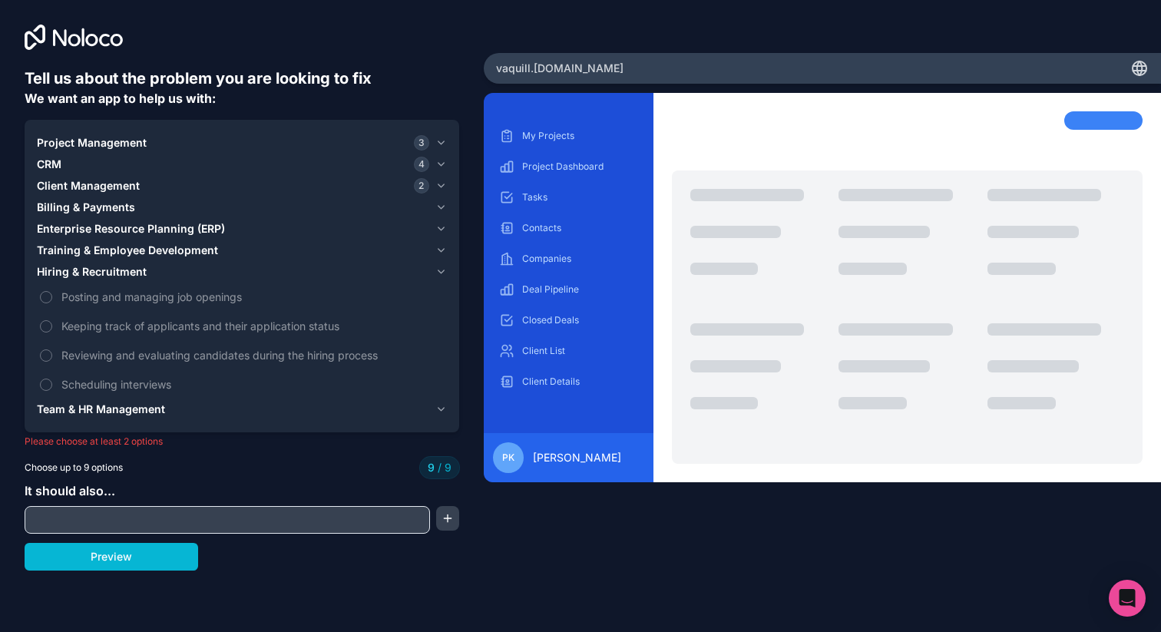
click at [131, 268] on span "Hiring & Recruitment" at bounding box center [92, 271] width 110 height 15
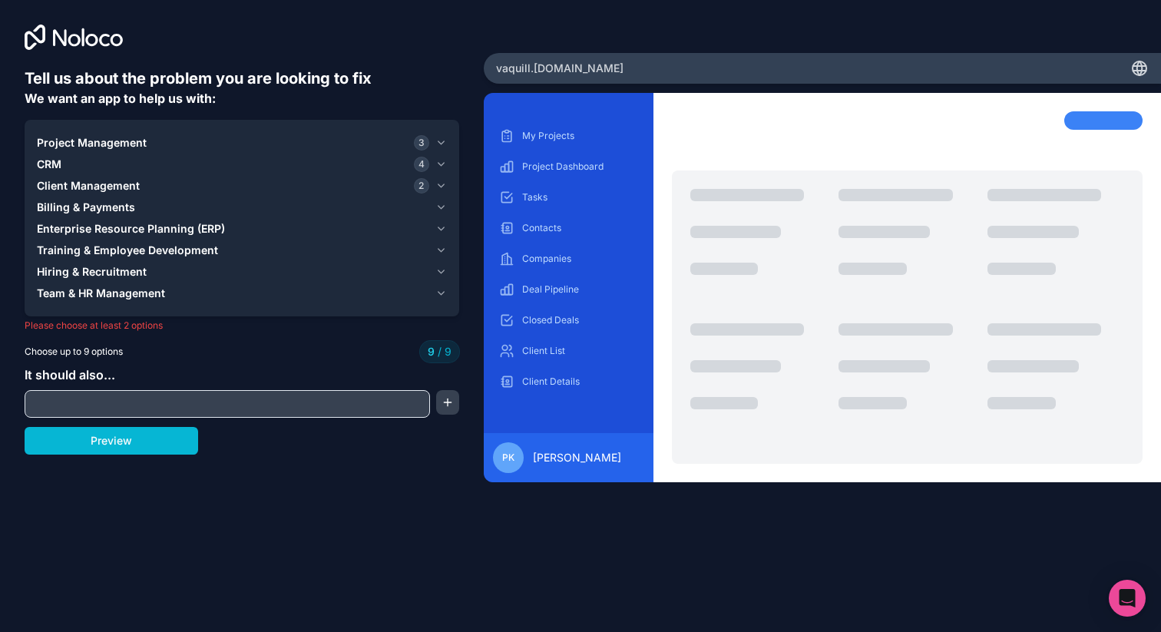
click at [124, 289] on span "Team & HR Management" at bounding box center [101, 293] width 128 height 15
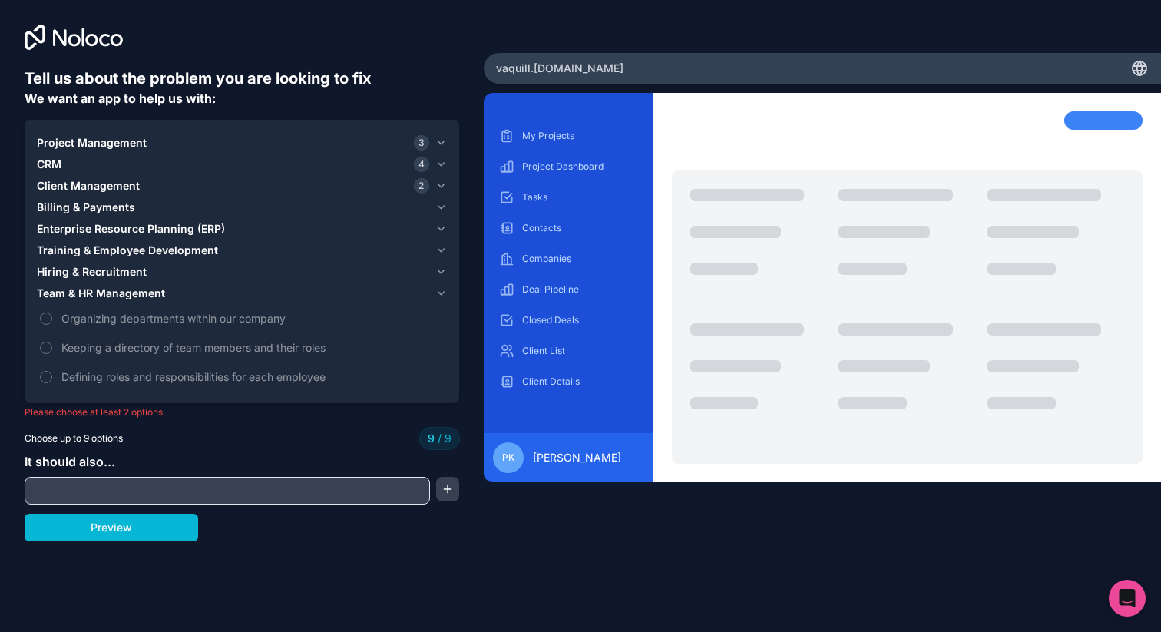
click at [55, 140] on span "Project Management" at bounding box center [92, 142] width 110 height 15
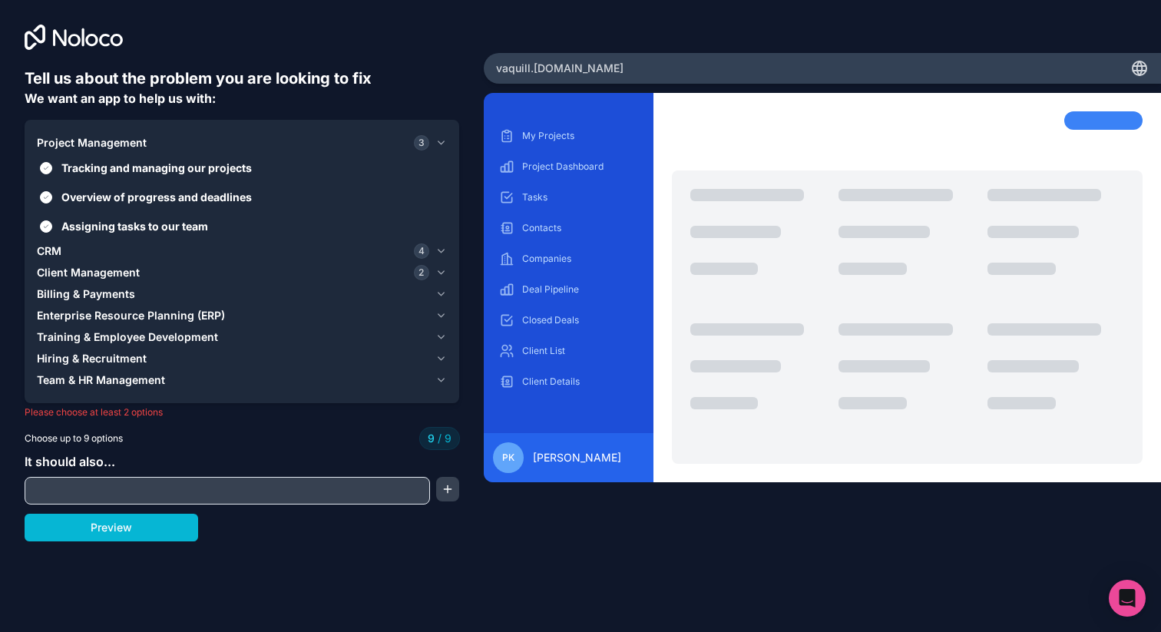
click at [50, 250] on span "CRM" at bounding box center [49, 250] width 25 height 15
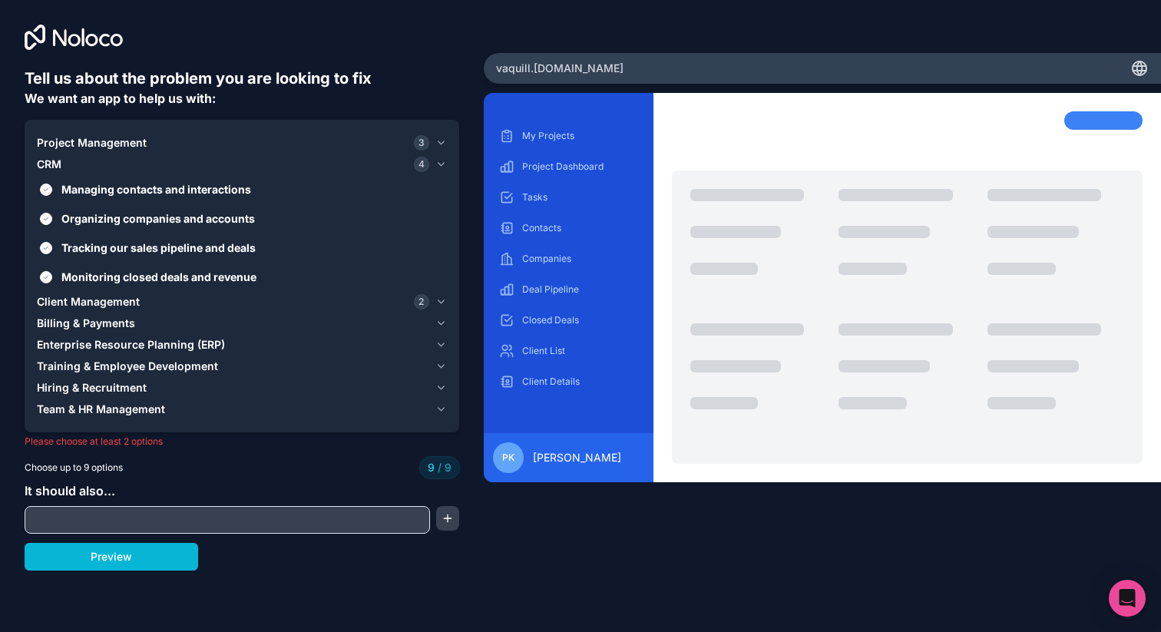
click at [77, 299] on span "Client Management" at bounding box center [88, 301] width 103 height 15
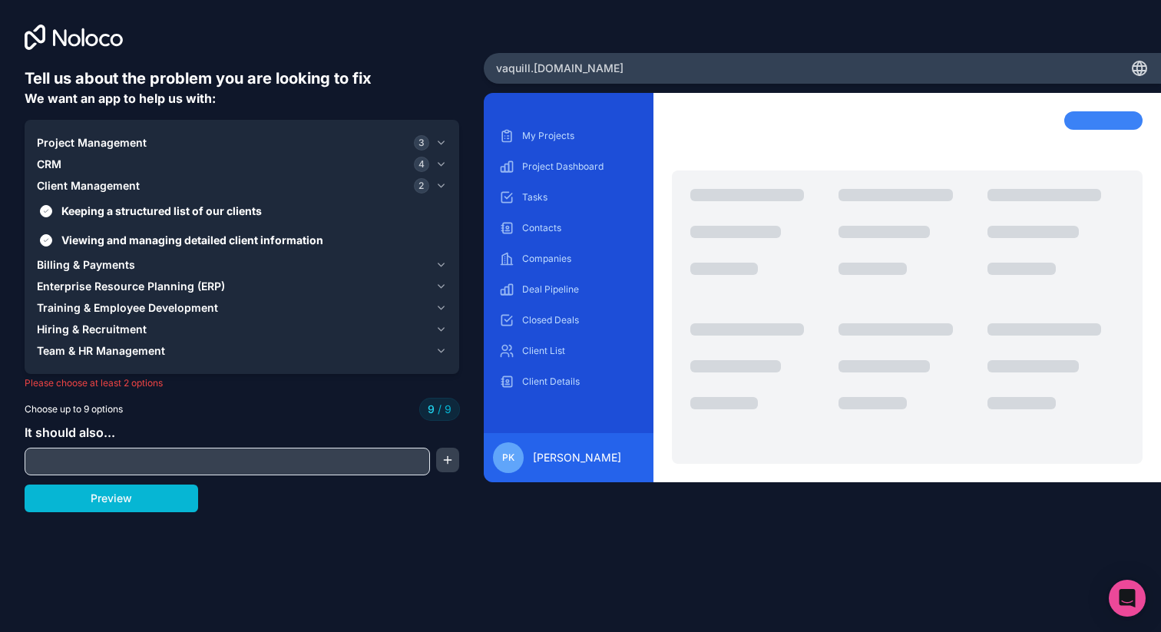
click at [97, 265] on span "Billing & Payments" at bounding box center [86, 264] width 98 height 15
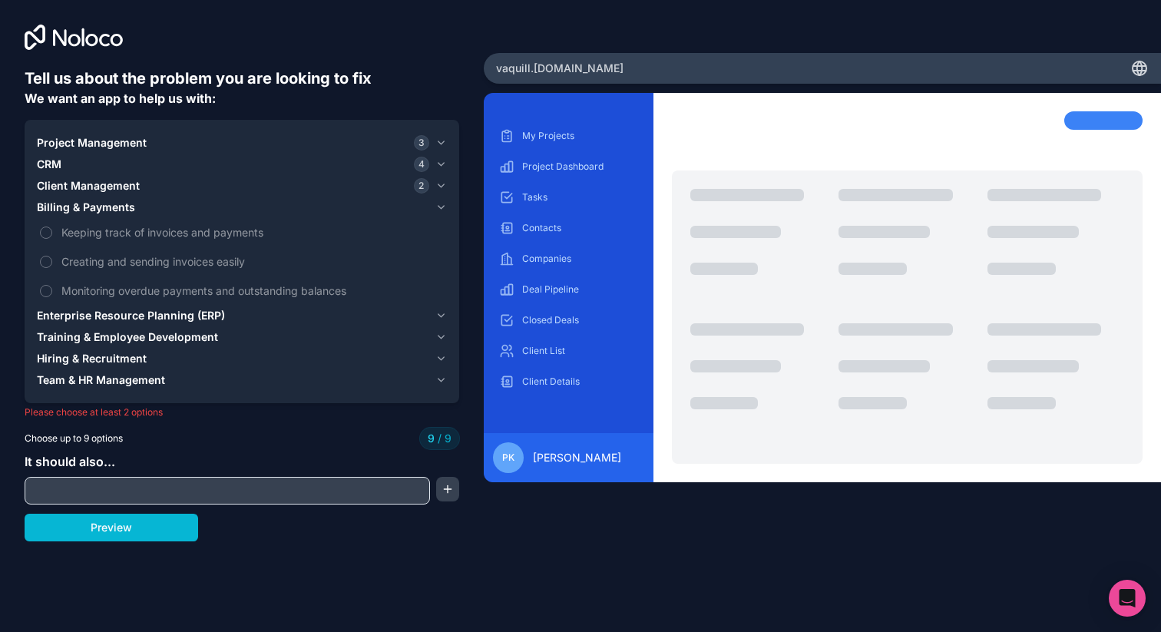
click at [96, 309] on span "Enterprise Resource Planning (ERP)" at bounding box center [131, 315] width 188 height 15
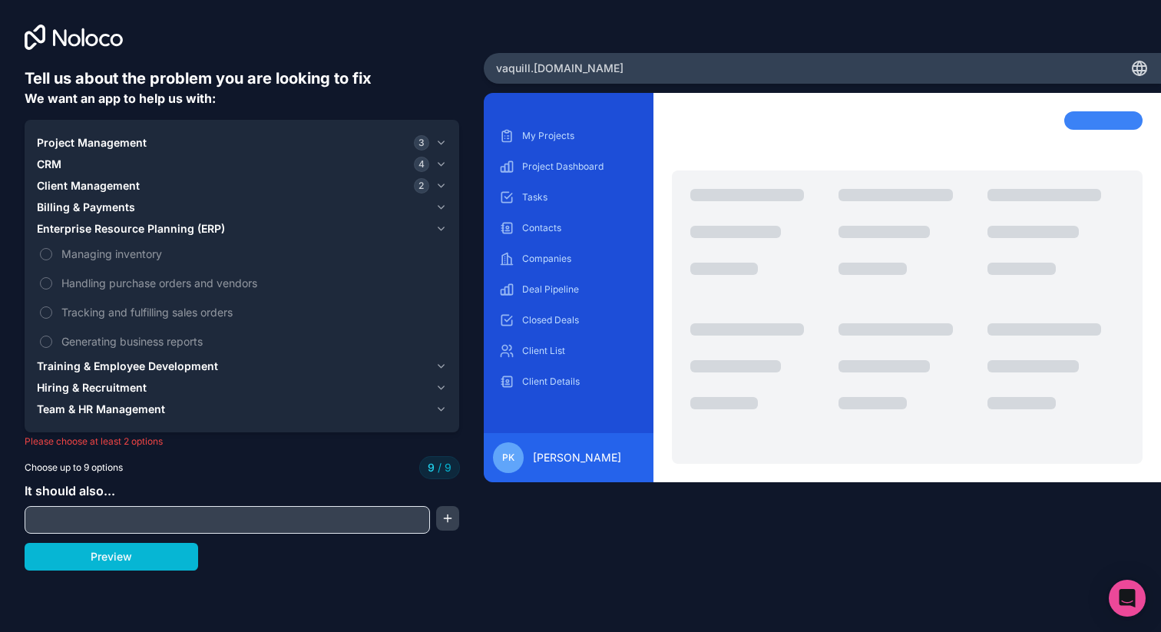
click at [94, 366] on span "Training & Employee Development" at bounding box center [127, 366] width 181 height 15
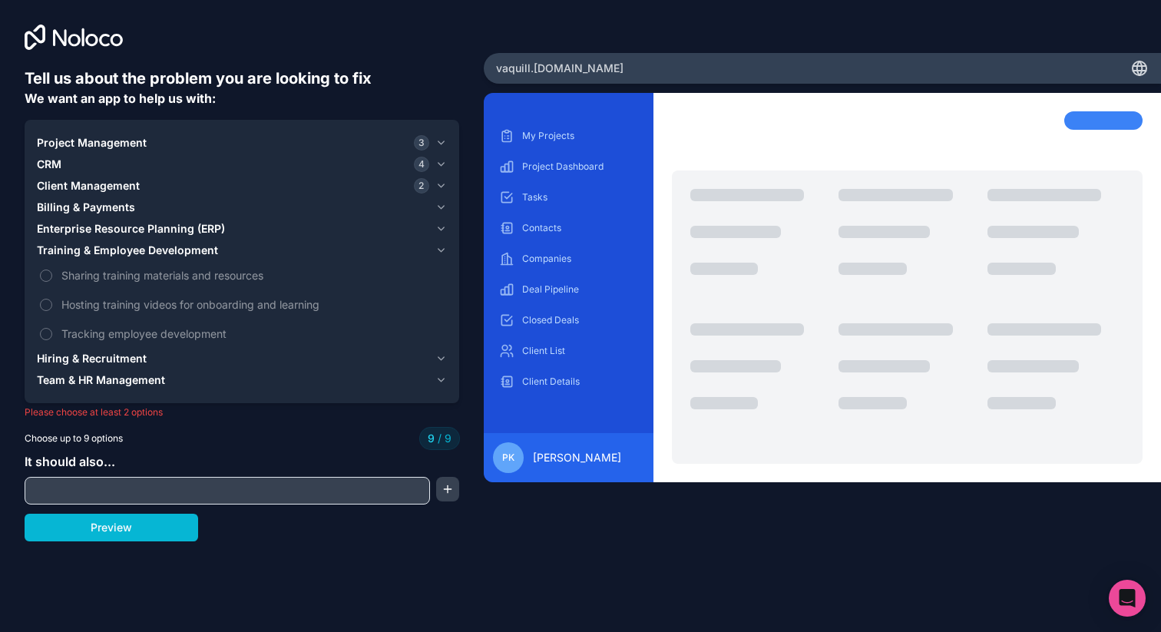
click at [82, 360] on span "Hiring & Recruitment" at bounding box center [92, 358] width 110 height 15
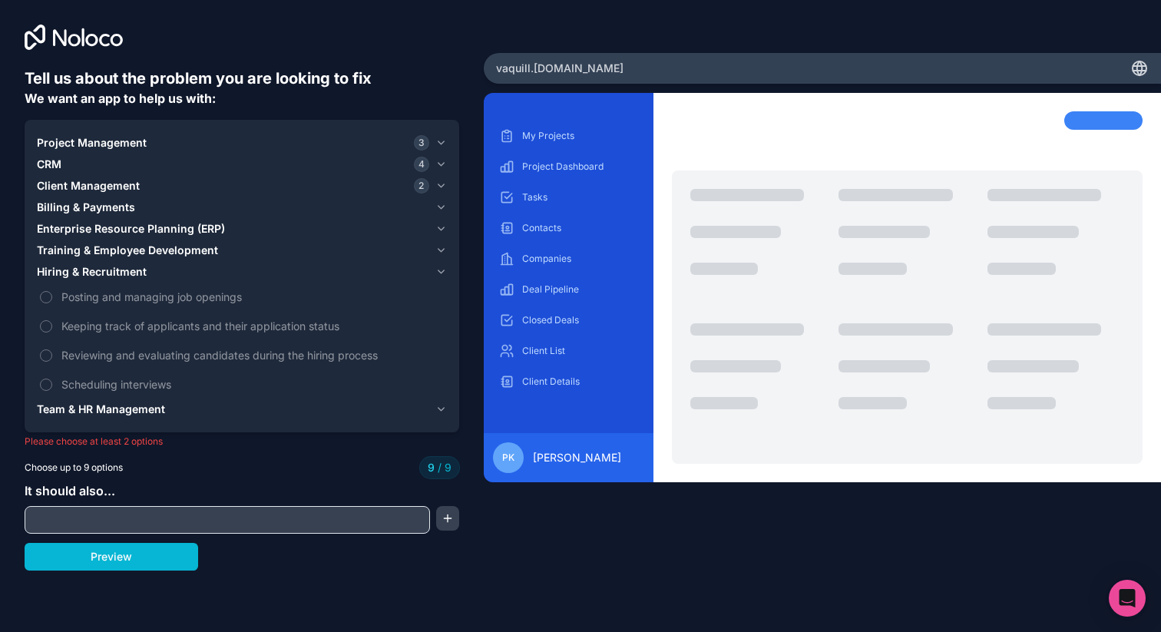
click at [92, 411] on span "Team & HR Management" at bounding box center [101, 409] width 128 height 15
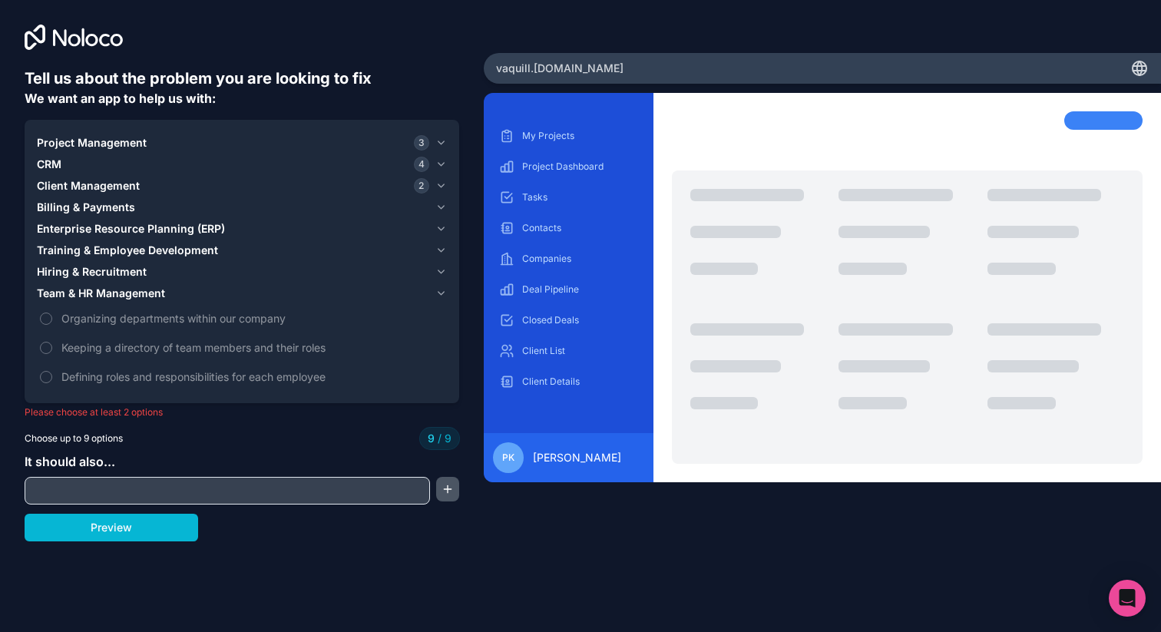
click at [449, 499] on button "button" at bounding box center [447, 489] width 23 height 25
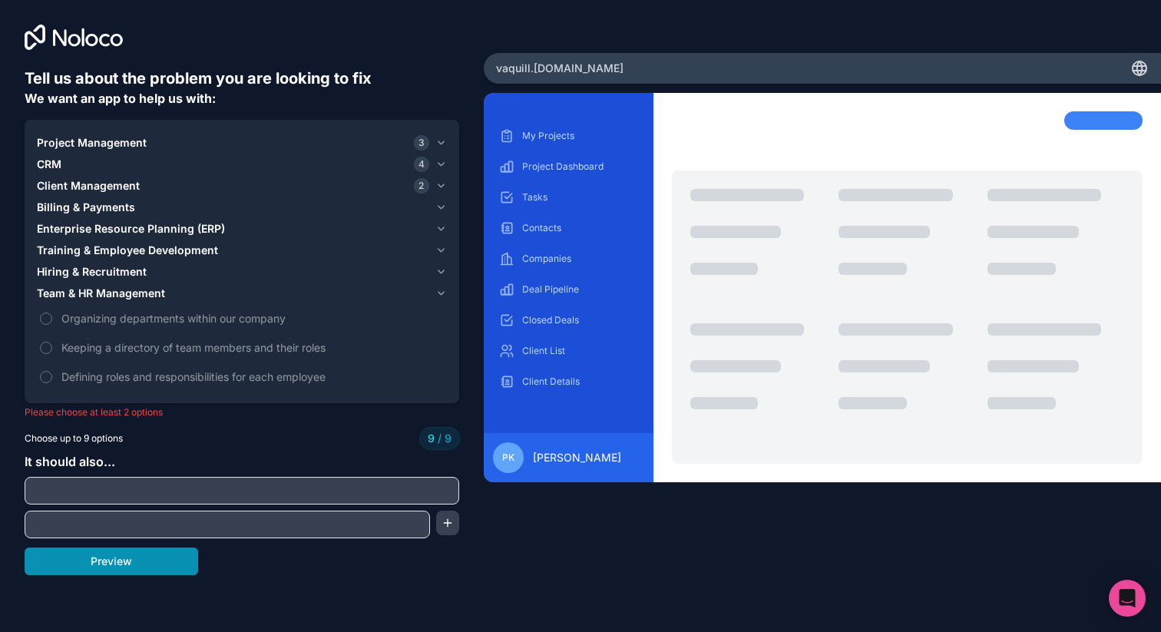
click at [161, 567] on button "Preview" at bounding box center [112, 562] width 174 height 28
